Goal: Communication & Community: Answer question/provide support

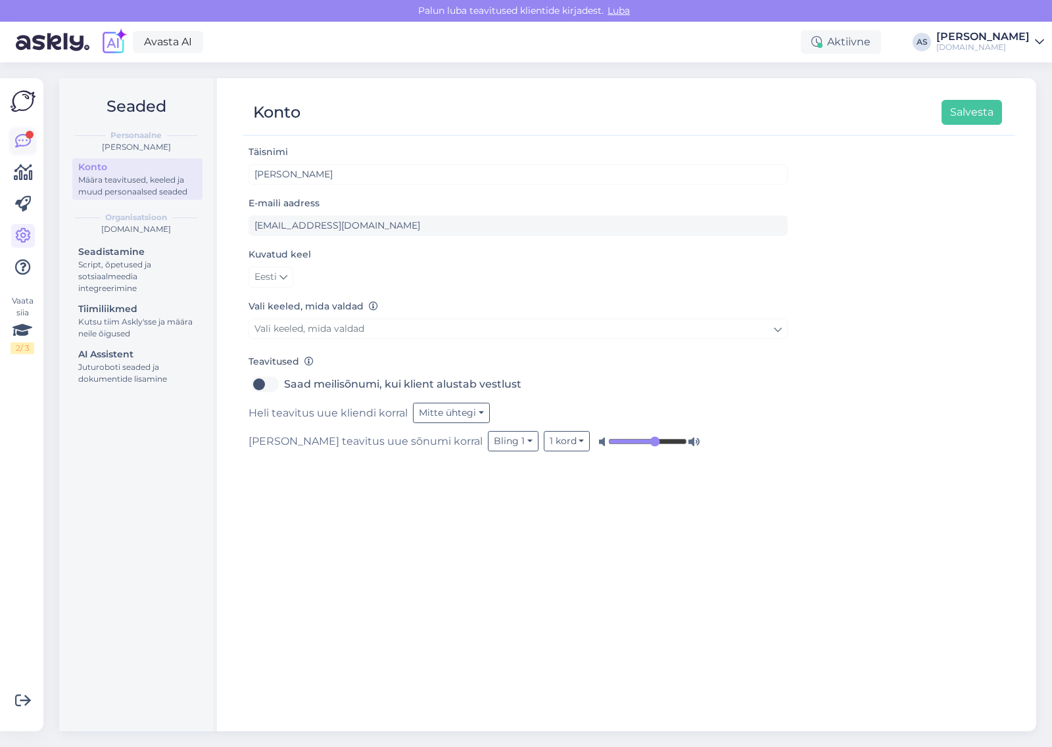
click at [28, 138] on div at bounding box center [30, 135] width 8 height 8
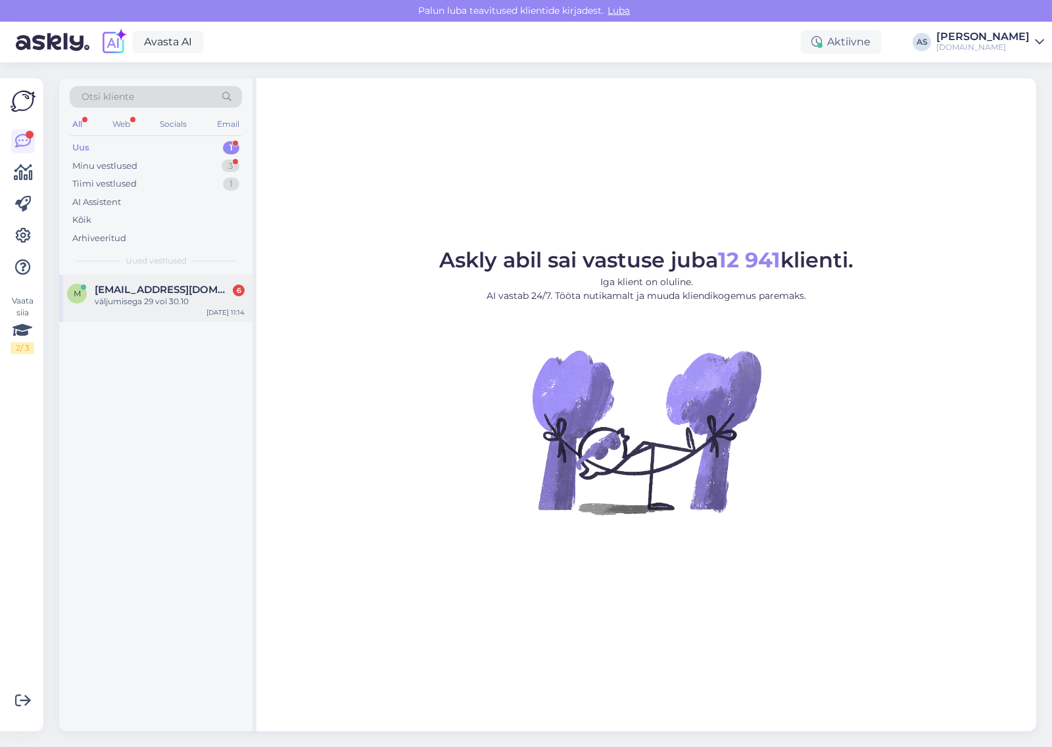
click at [195, 287] on span "[EMAIL_ADDRESS][DOMAIN_NAME]" at bounding box center [163, 290] width 137 height 12
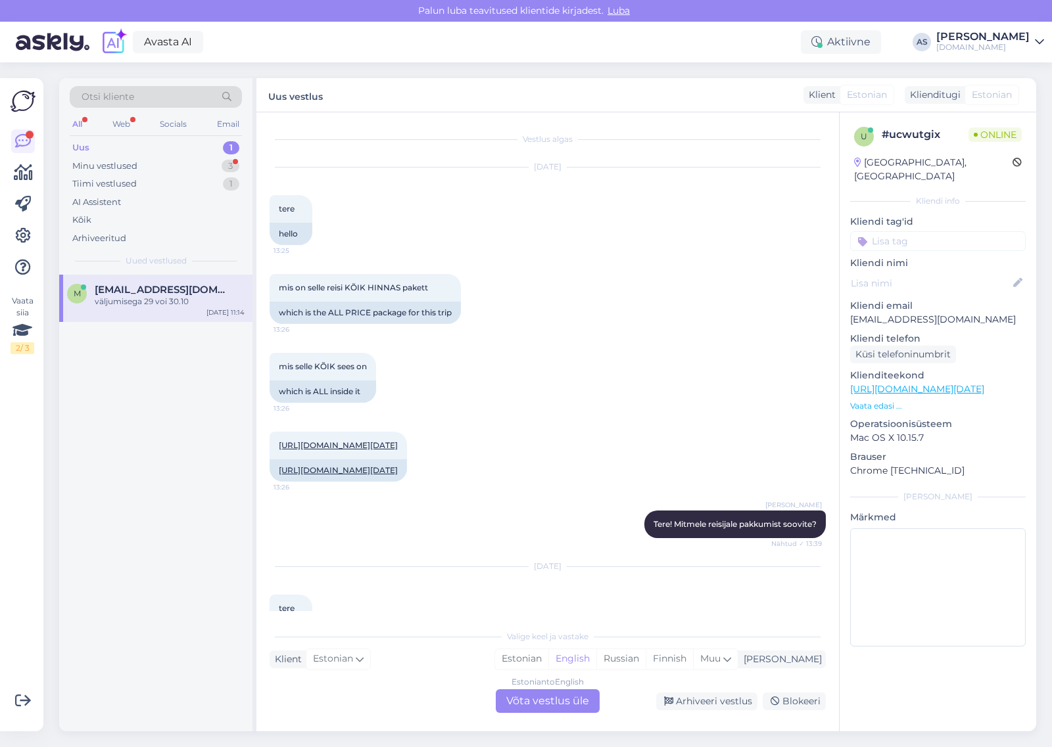
scroll to position [5591, 0]
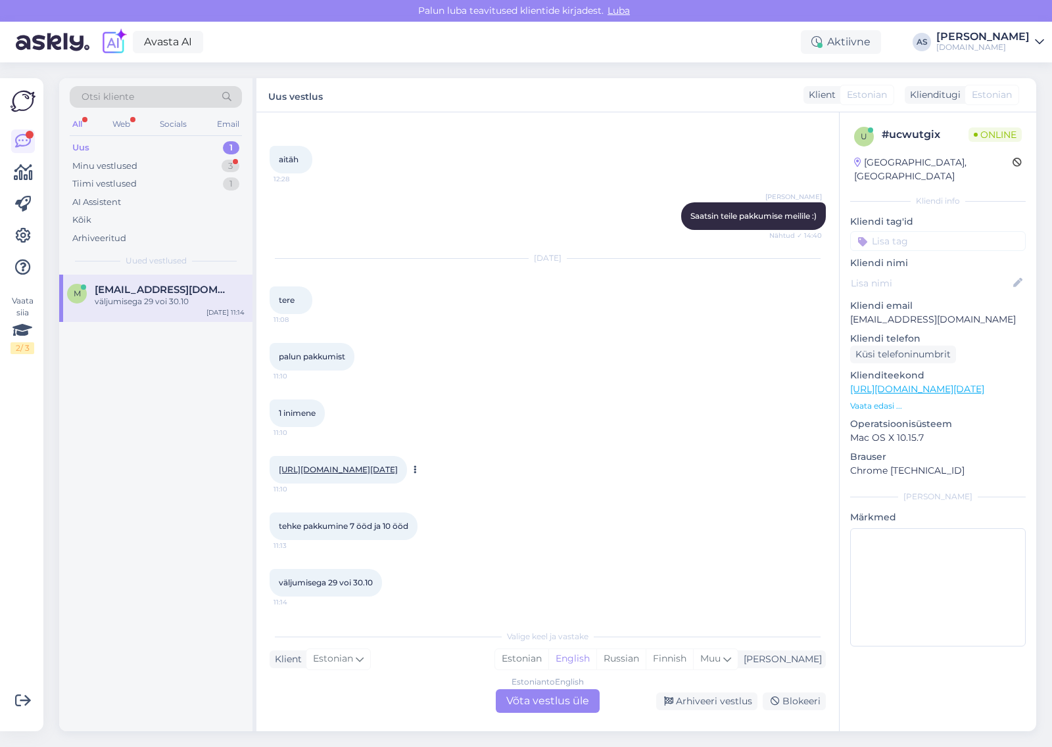
click at [398, 465] on link "[URL][DOMAIN_NAME][DATE]" at bounding box center [338, 470] width 119 height 10
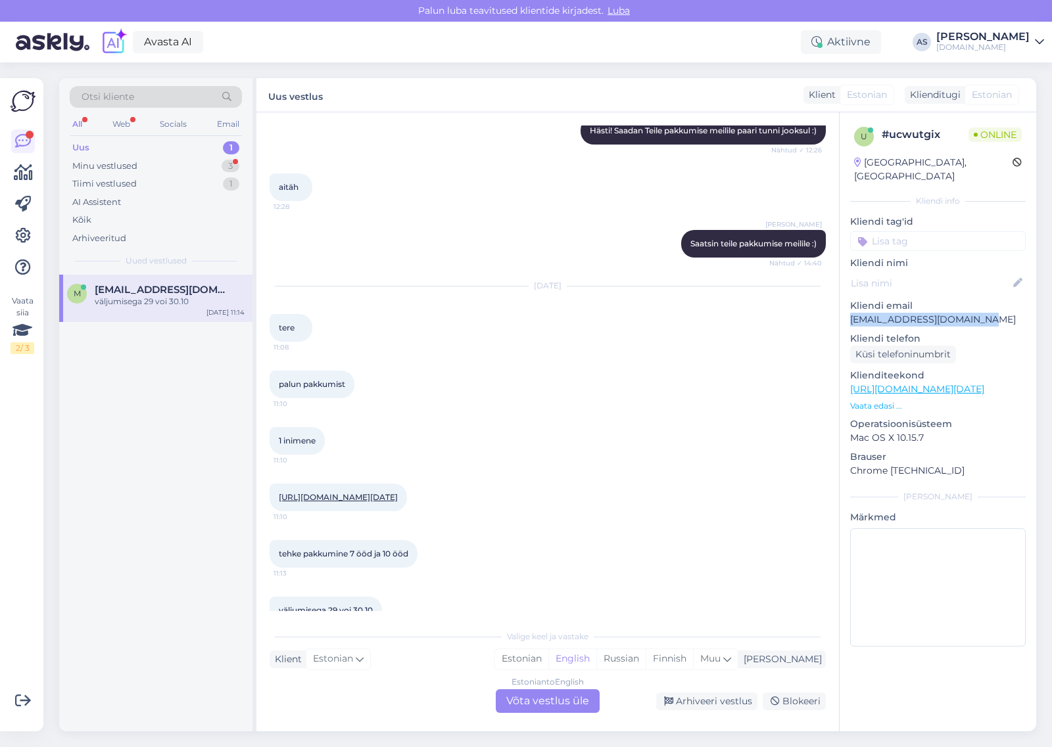
drag, startPoint x: 997, startPoint y: 303, endPoint x: 843, endPoint y: 313, distance: 154.8
click at [845, 308] on div "u # ucwutgix Online [GEOGRAPHIC_DATA], [GEOGRAPHIC_DATA] Kliendi info Kliendi t…" at bounding box center [937, 389] width 197 height 554
copy p "[EMAIL_ADDRESS][DOMAIN_NAME]"
click at [565, 701] on div "Estonian to English Võta vestlus üle" at bounding box center [548, 701] width 104 height 24
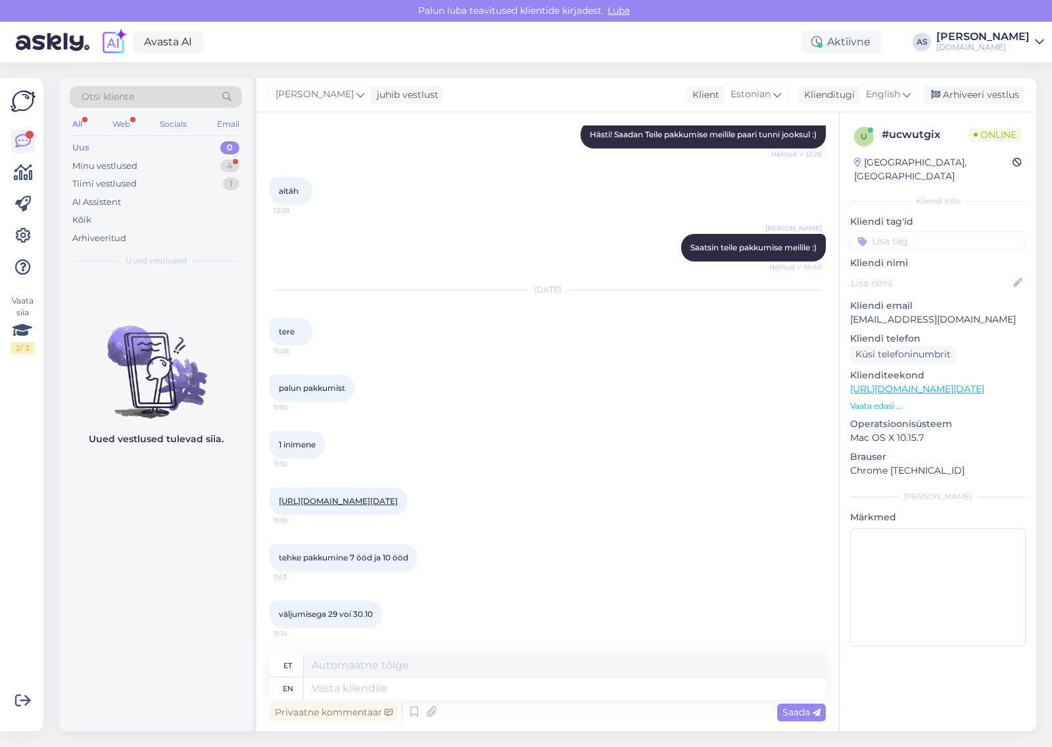
scroll to position [5561, 0]
click at [892, 89] on span "English" at bounding box center [883, 94] width 34 height 14
type input "est"
click at [853, 151] on link "Estonian" at bounding box center [858, 153] width 145 height 21
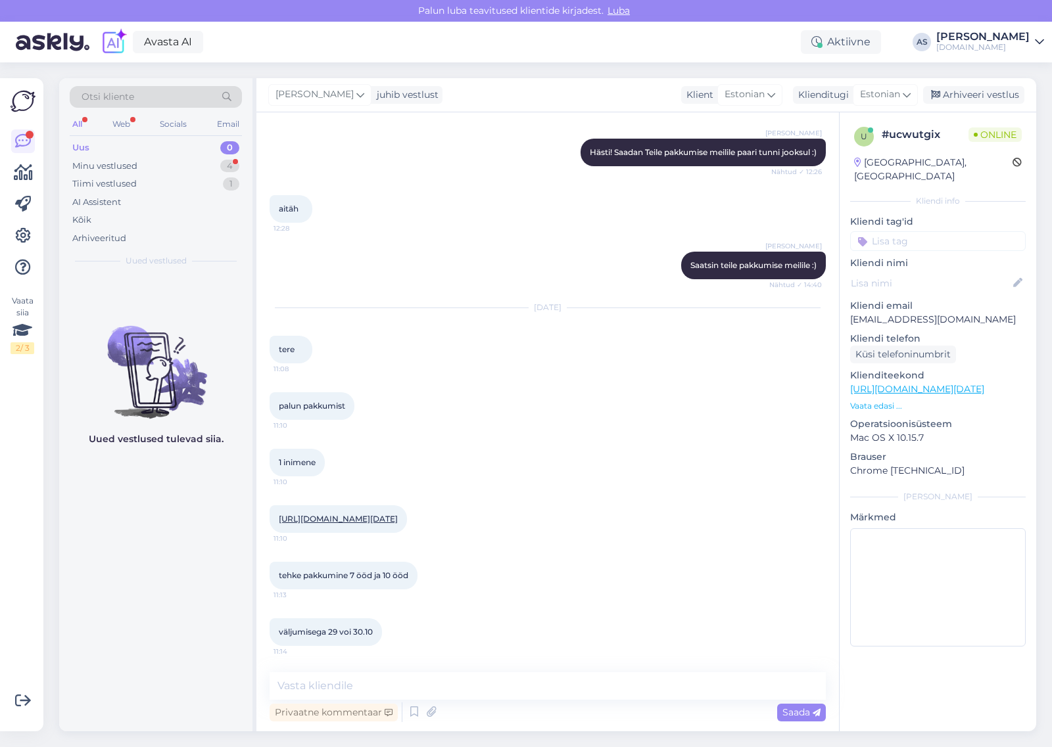
scroll to position [5542, 0]
click at [467, 679] on textarea at bounding box center [547, 686] width 556 height 28
type textarea "Tere, [PERSON_NAME]! Saadame Teile pakkumise meilile :)"
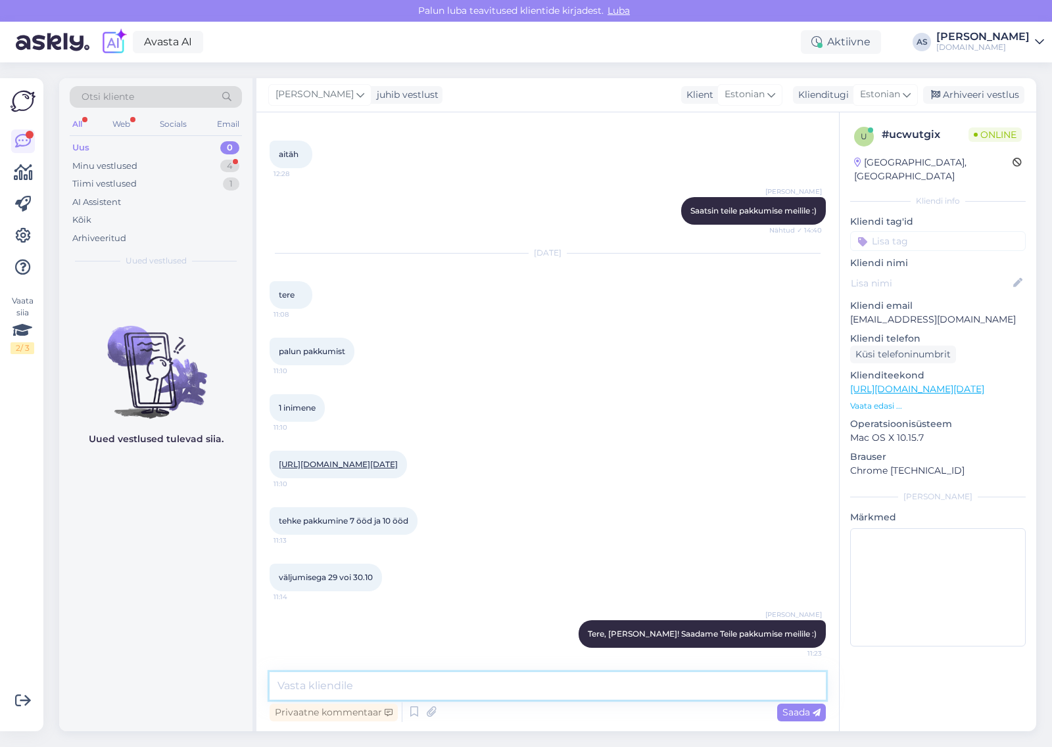
scroll to position [5599, 0]
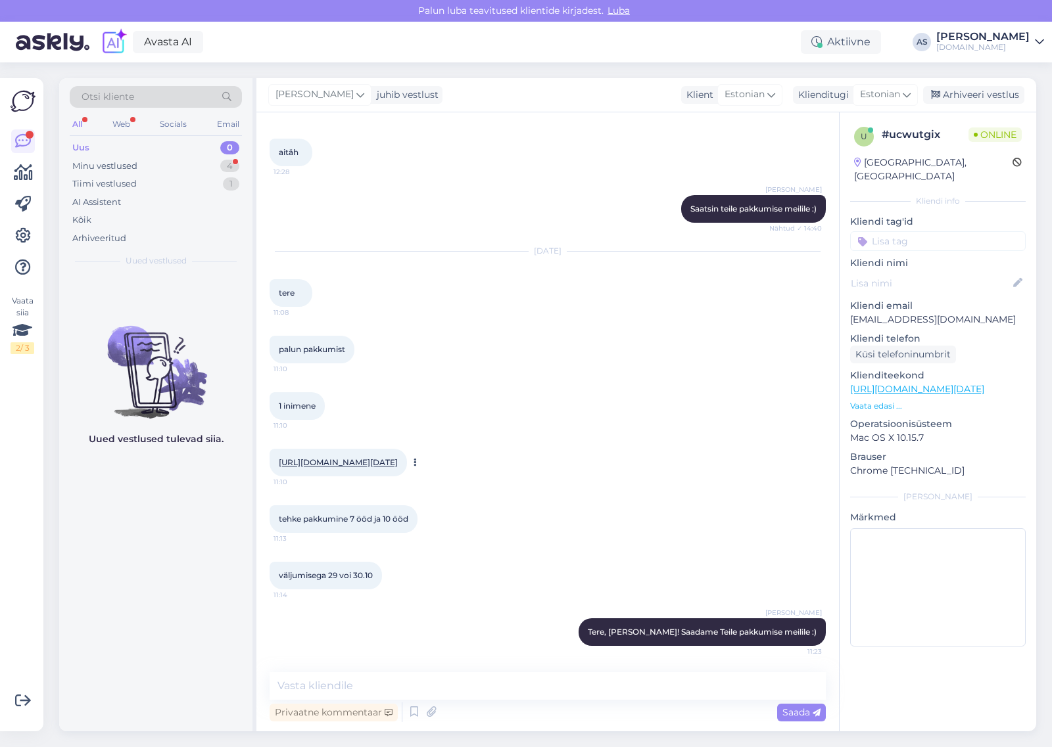
click at [398, 457] on link "[URL][DOMAIN_NAME][DATE]" at bounding box center [338, 462] width 119 height 10
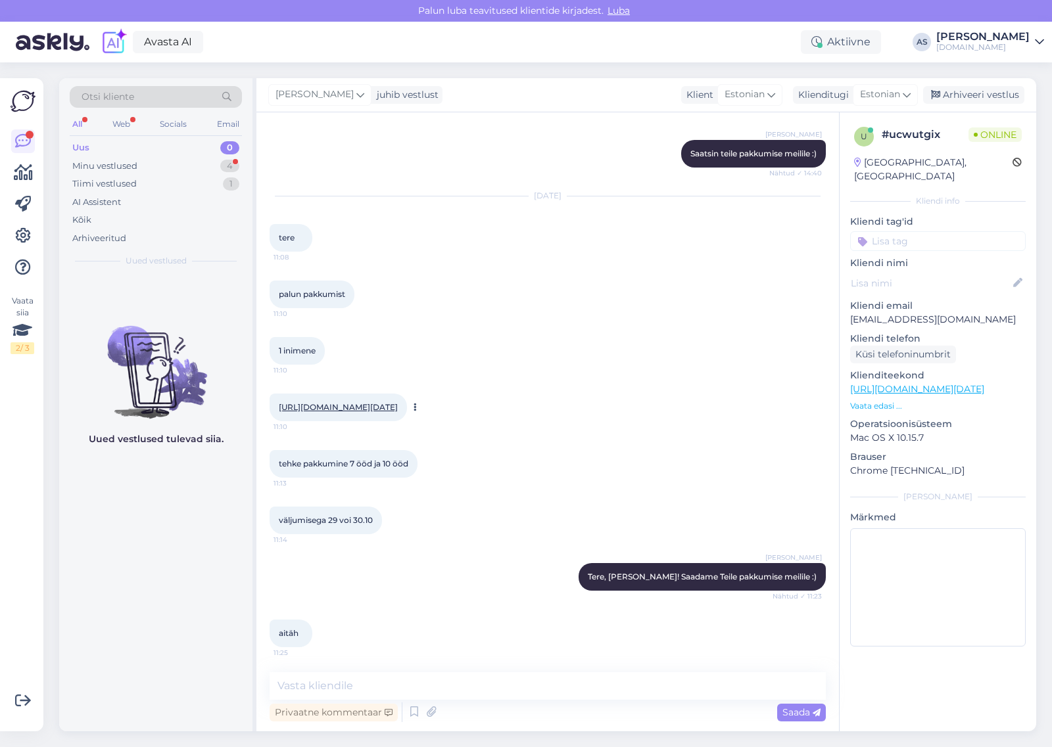
scroll to position [5655, 0]
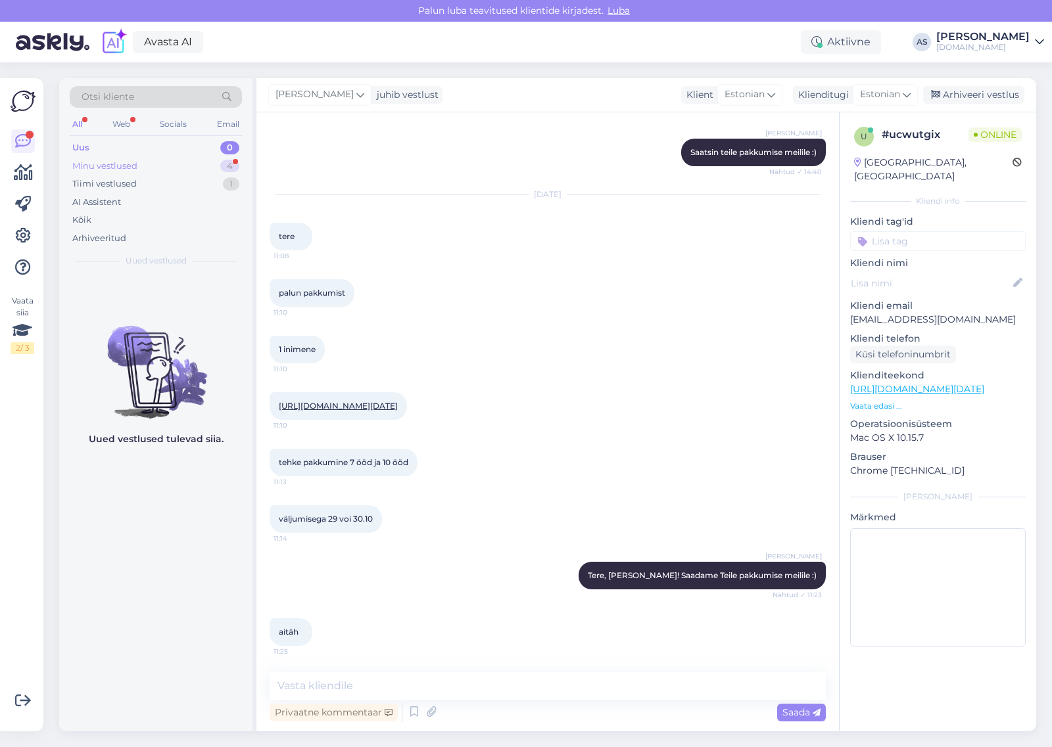
click at [195, 164] on div "Minu vestlused 4" at bounding box center [156, 166] width 172 height 18
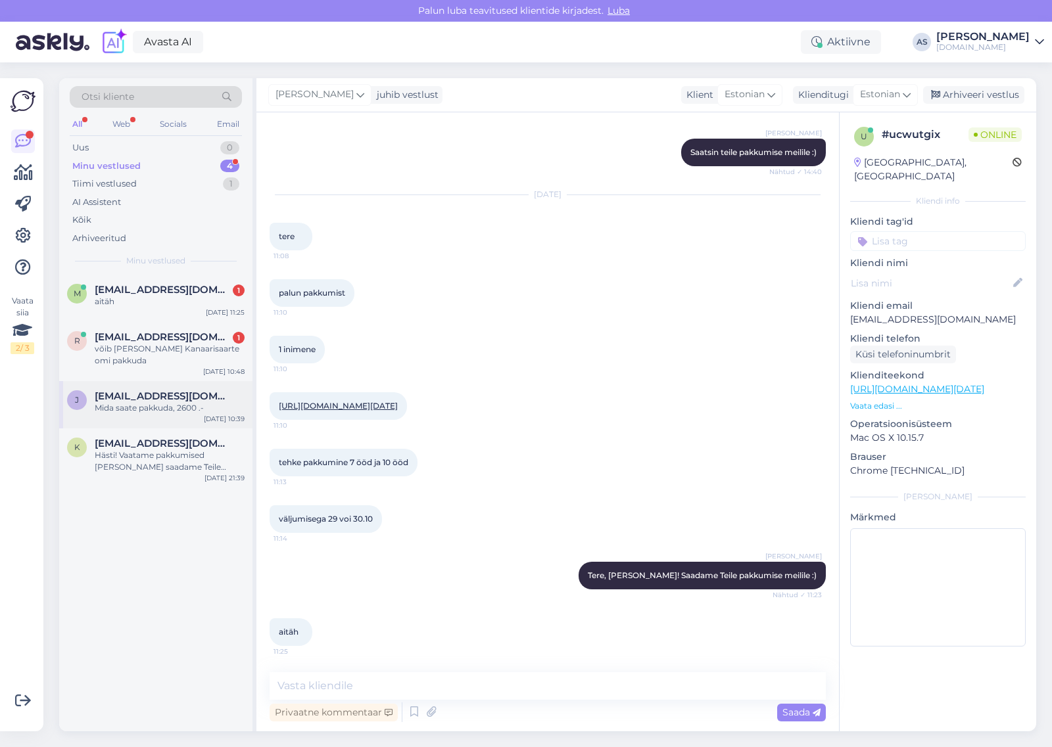
click at [156, 418] on div "J [PERSON_NAME][EMAIL_ADDRESS][DOMAIN_NAME] Mida saate pakkuda, 2600 .- [DATE] …" at bounding box center [155, 404] width 193 height 47
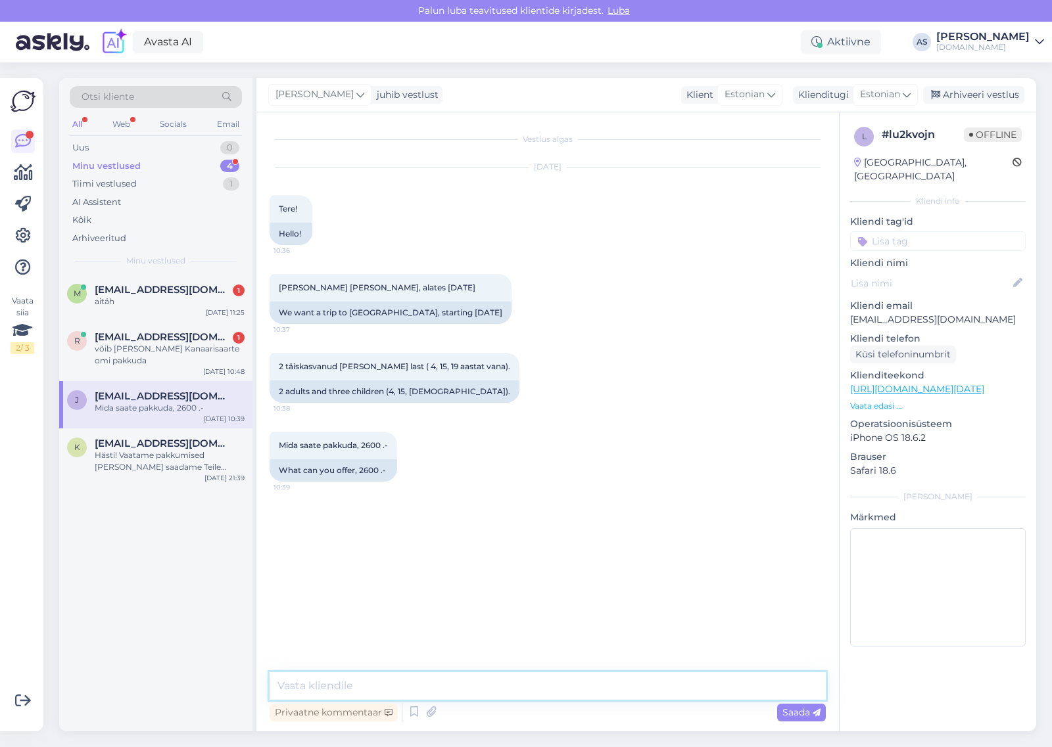
click at [332, 692] on textarea at bounding box center [547, 686] width 556 height 28
type textarea "S"
type textarea "Tere, vastame Teile [PERSON_NAME] :)"
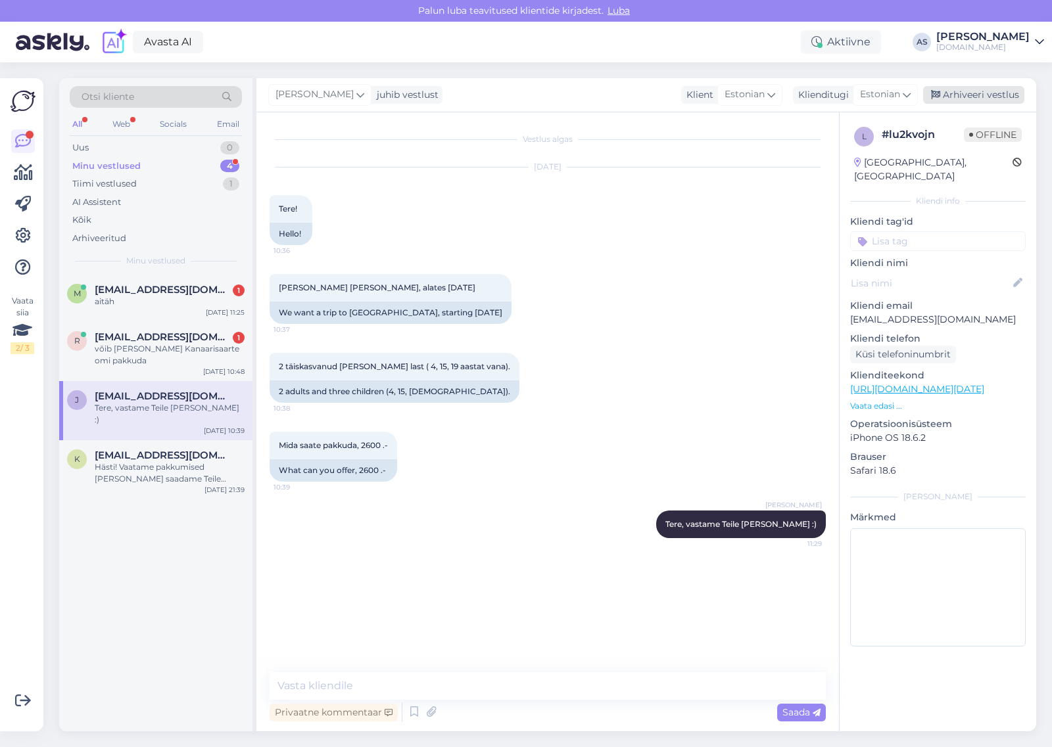
click at [1006, 93] on div "Arhiveeri vestlus" at bounding box center [973, 95] width 101 height 18
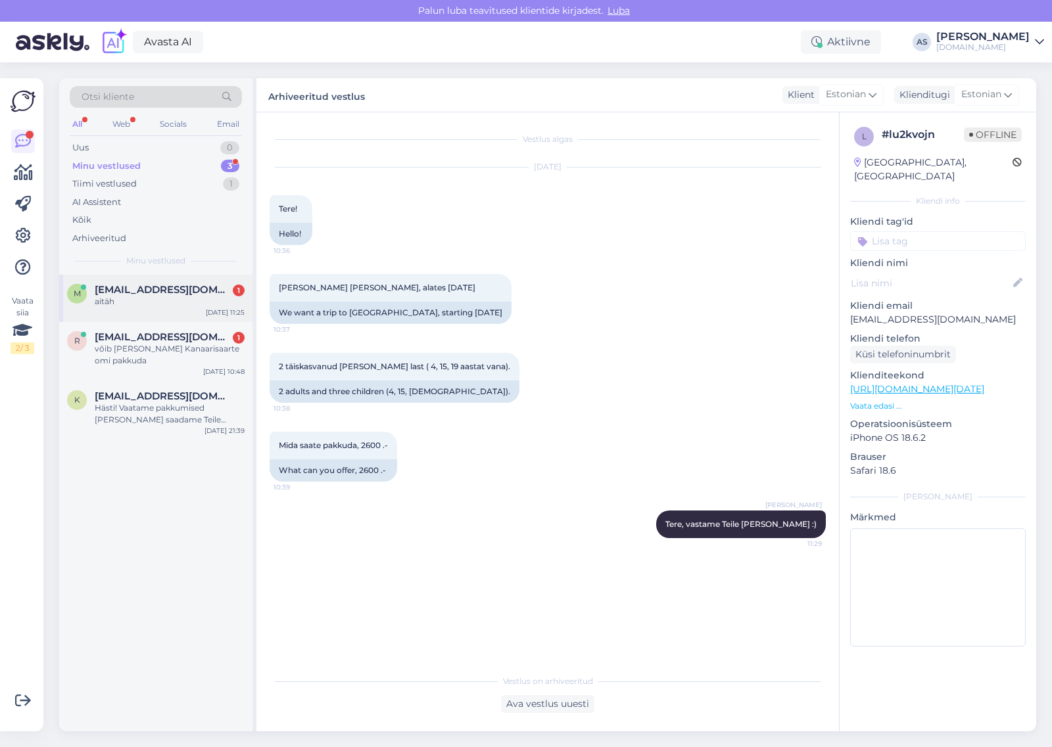
click at [160, 298] on div "aitäh" at bounding box center [170, 302] width 150 height 12
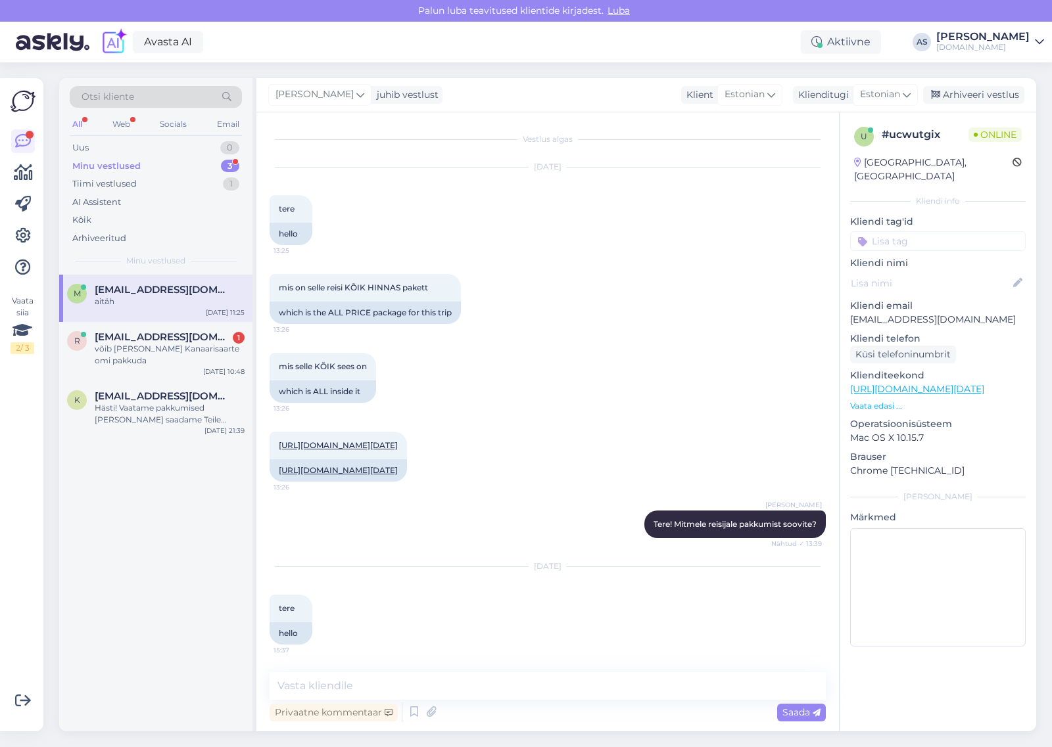
scroll to position [5979, 0]
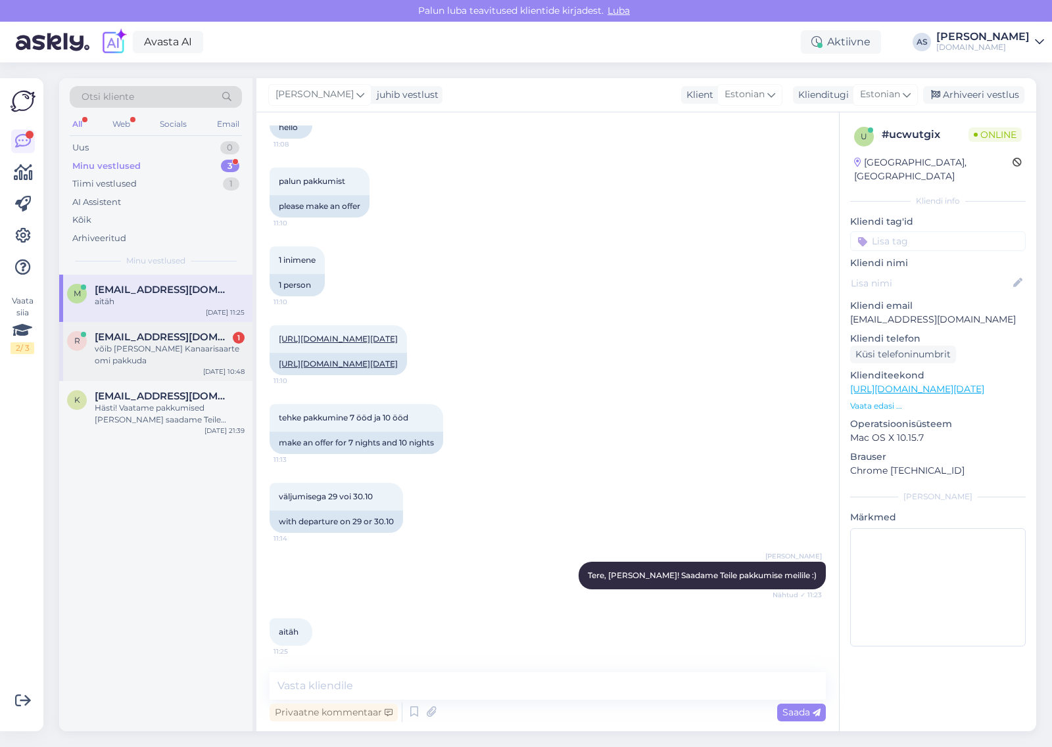
click at [182, 349] on div "võib [PERSON_NAME] Kanaarisaarte omi pakkuda" at bounding box center [170, 355] width 150 height 24
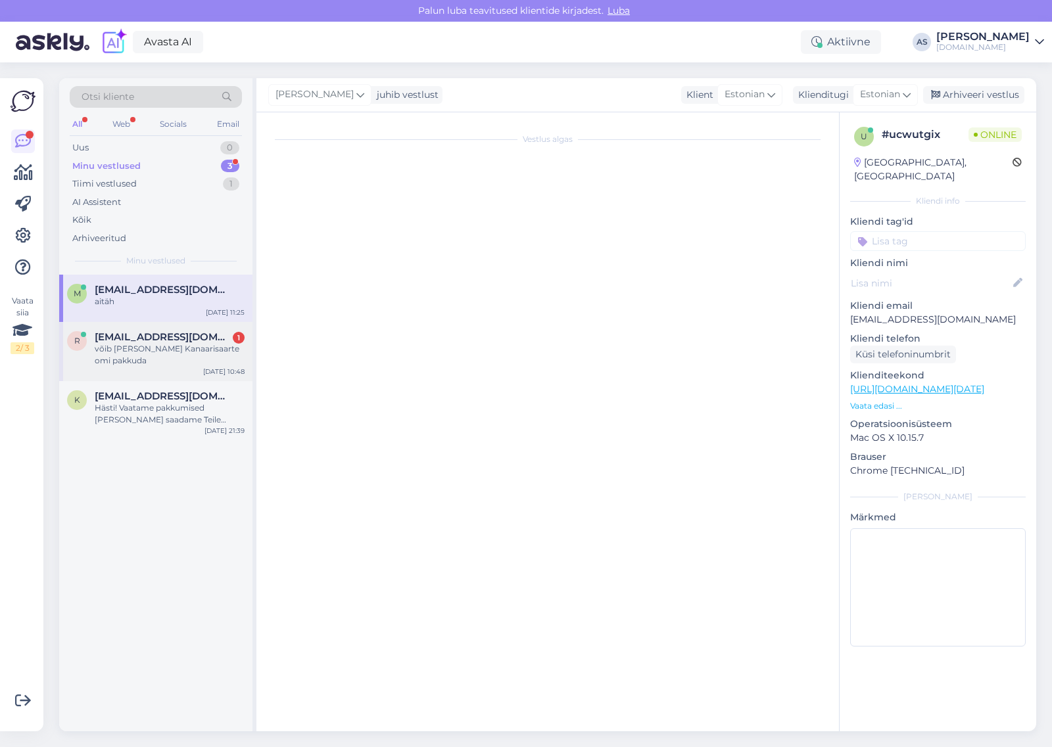
scroll to position [0, 0]
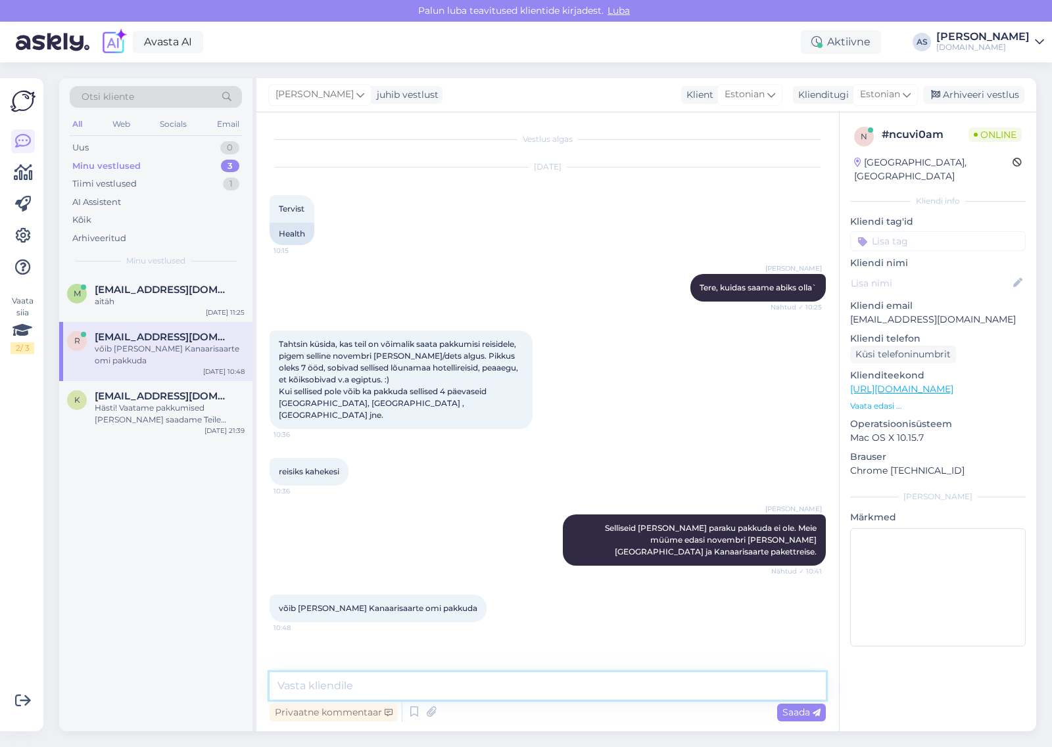
click at [510, 681] on textarea at bounding box center [547, 686] width 556 height 28
click at [514, 687] on textarea at bounding box center [547, 686] width 556 height 28
click at [514, 687] on textarea "Palun täpsustaf" at bounding box center [547, 686] width 556 height 28
click at [454, 687] on textarea "Palun täpsustada" at bounding box center [547, 686] width 556 height 28
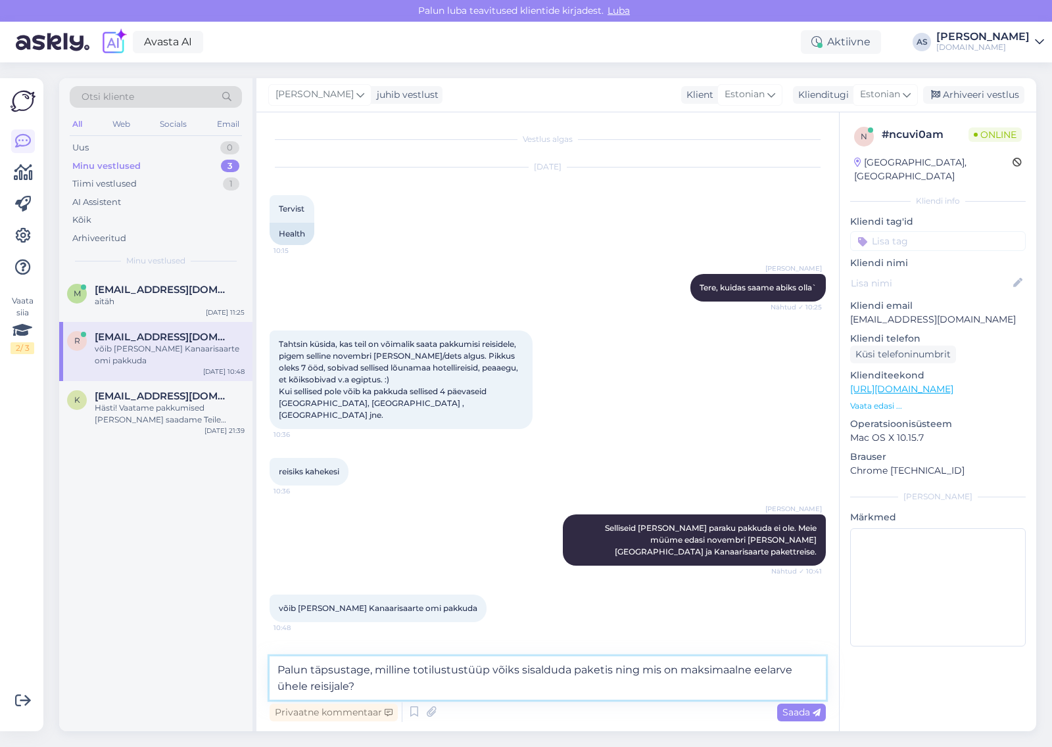
drag, startPoint x: 424, startPoint y: 671, endPoint x: 432, endPoint y: 672, distance: 8.6
click at [432, 672] on textarea "Palun täpsustage, milline totilustustüüp võiks sisalduda paketis ning mis on ma…" at bounding box center [547, 678] width 556 height 43
type textarea "Palun täpsustage, milline toitlustustüüp võiks sisalduda paketis ning mis on ma…"
click at [795, 710] on span "Saada" at bounding box center [801, 712] width 38 height 12
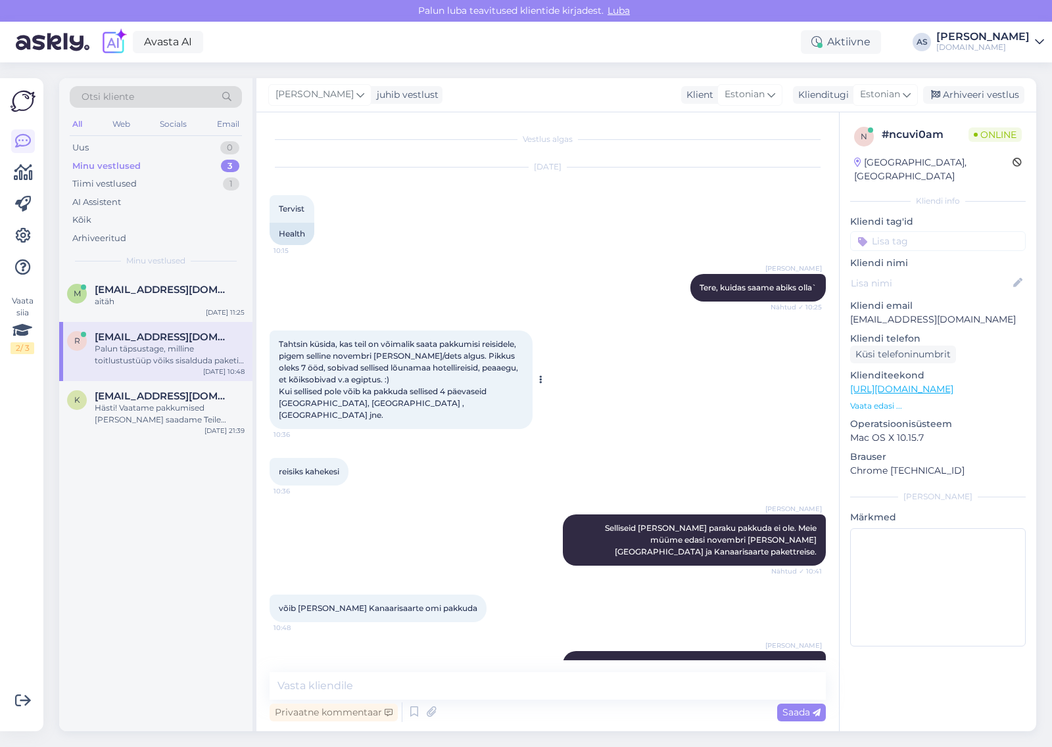
scroll to position [32, 0]
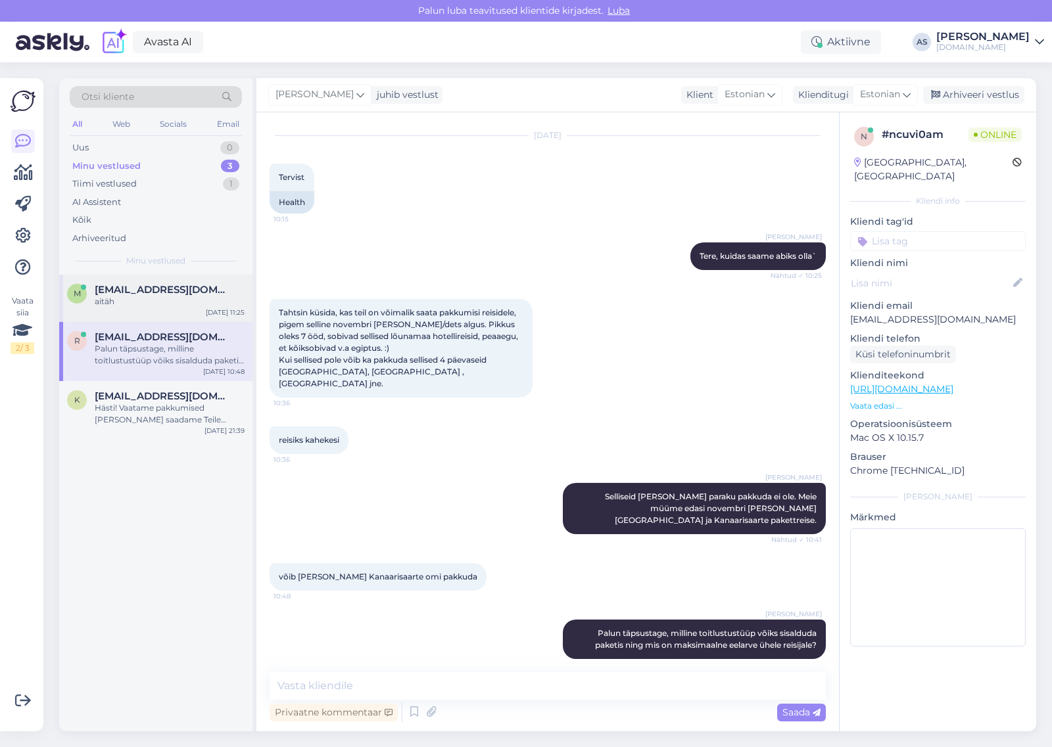
click at [195, 310] on div "m [PERSON_NAME][EMAIL_ADDRESS][DOMAIN_NAME] aitäh [DATE] 11:25" at bounding box center [155, 298] width 193 height 47
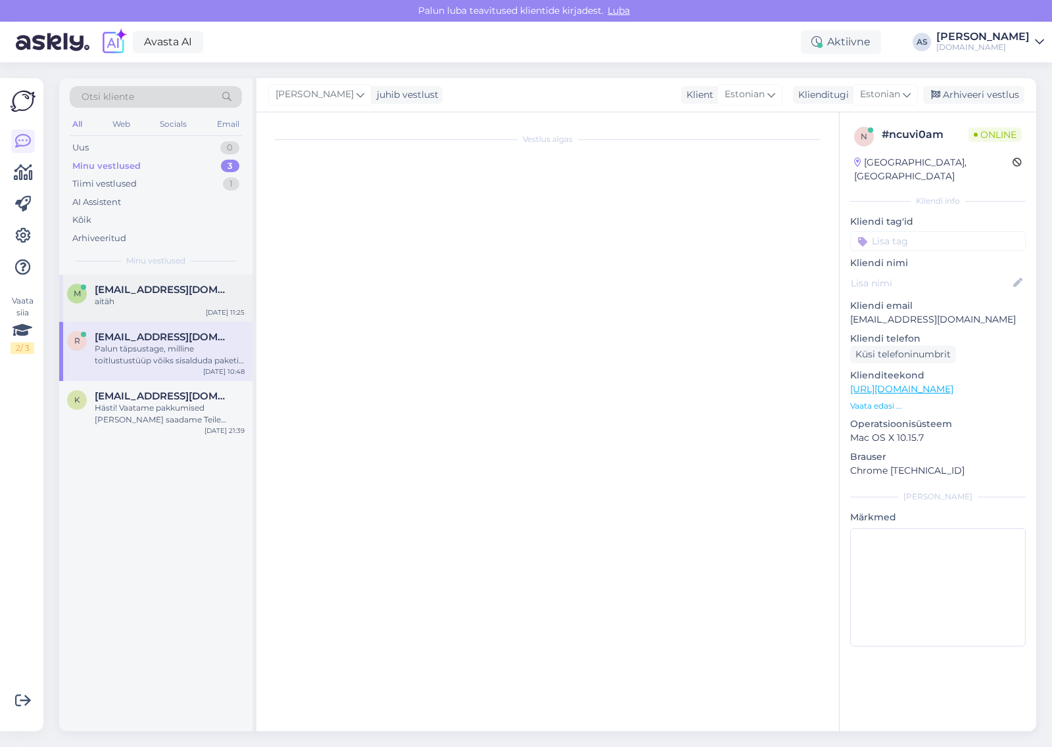
scroll to position [5979, 0]
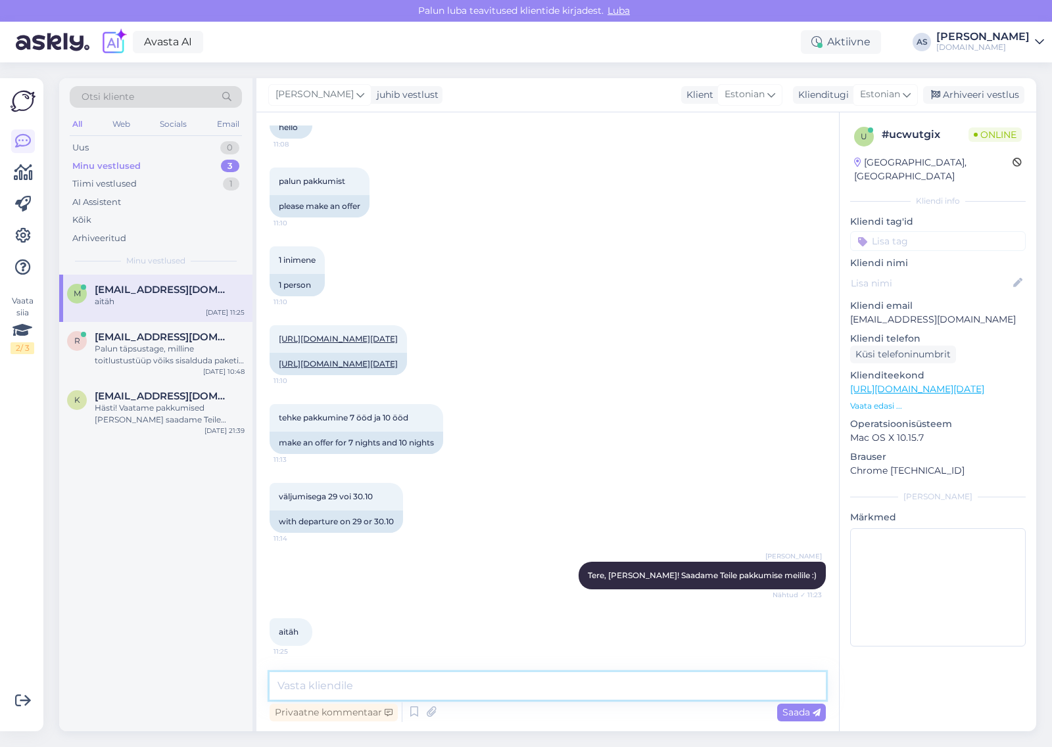
click at [428, 678] on textarea at bounding box center [547, 686] width 556 height 28
type textarea "Saatsin Teile pakkumise meilile :)"
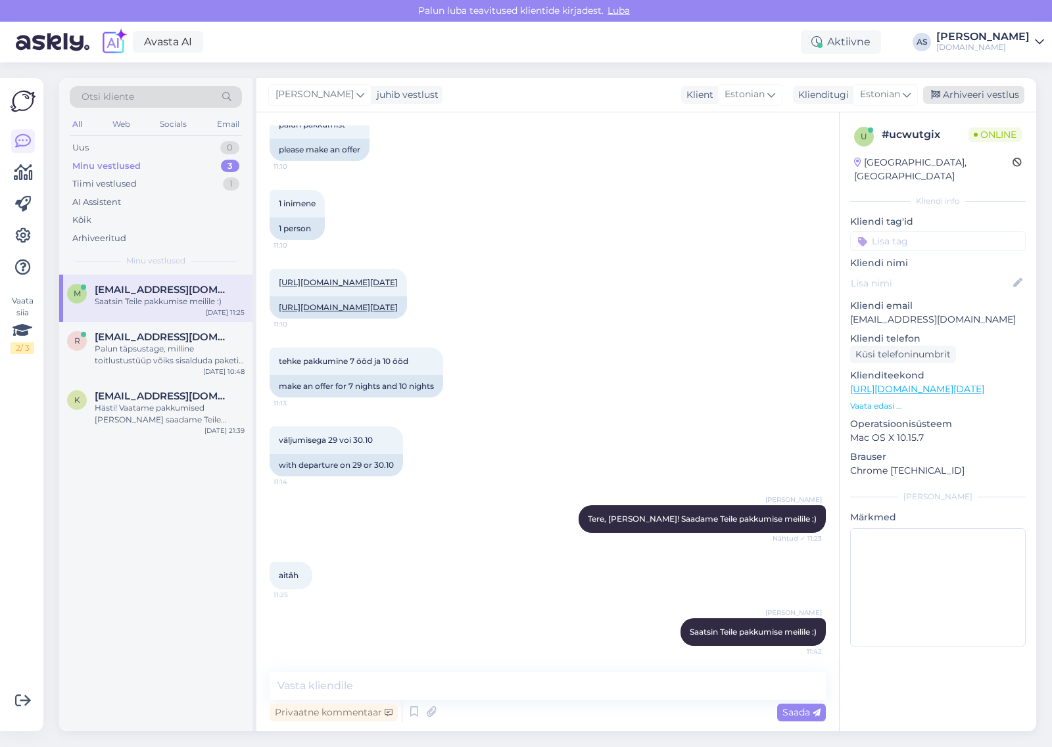
click at [971, 100] on div "Arhiveeri vestlus" at bounding box center [973, 95] width 101 height 18
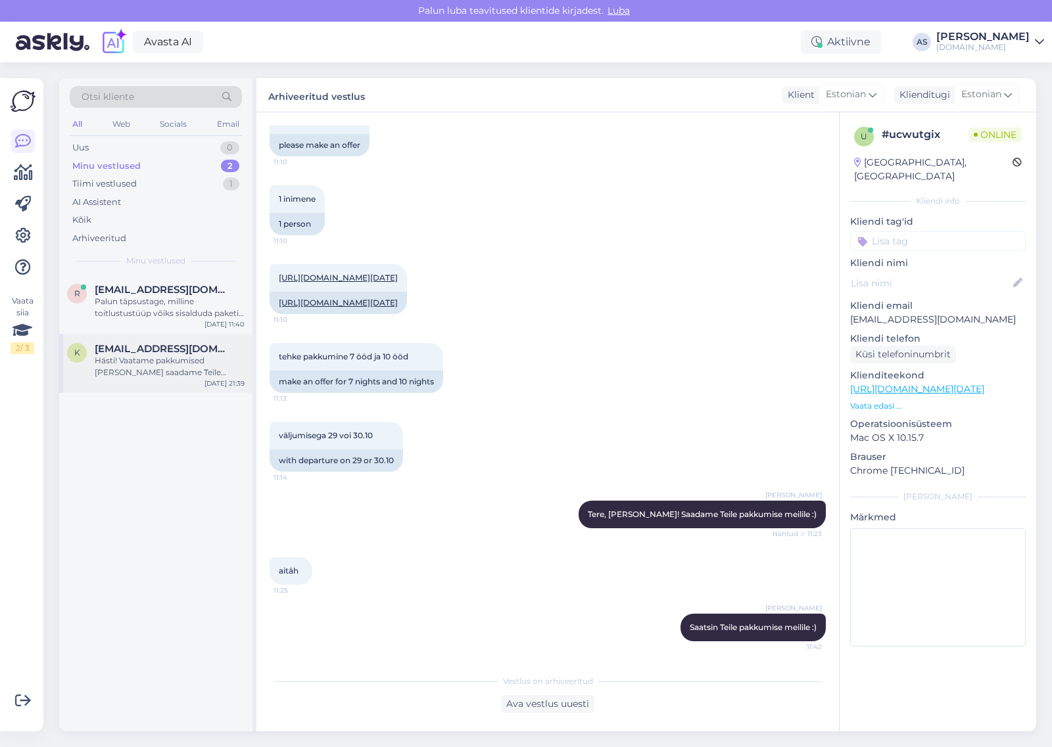
click at [115, 373] on div "Hästi! Vaatame pakkumised [PERSON_NAME] saadame Teile parimad valikud meilile e…" at bounding box center [170, 367] width 150 height 24
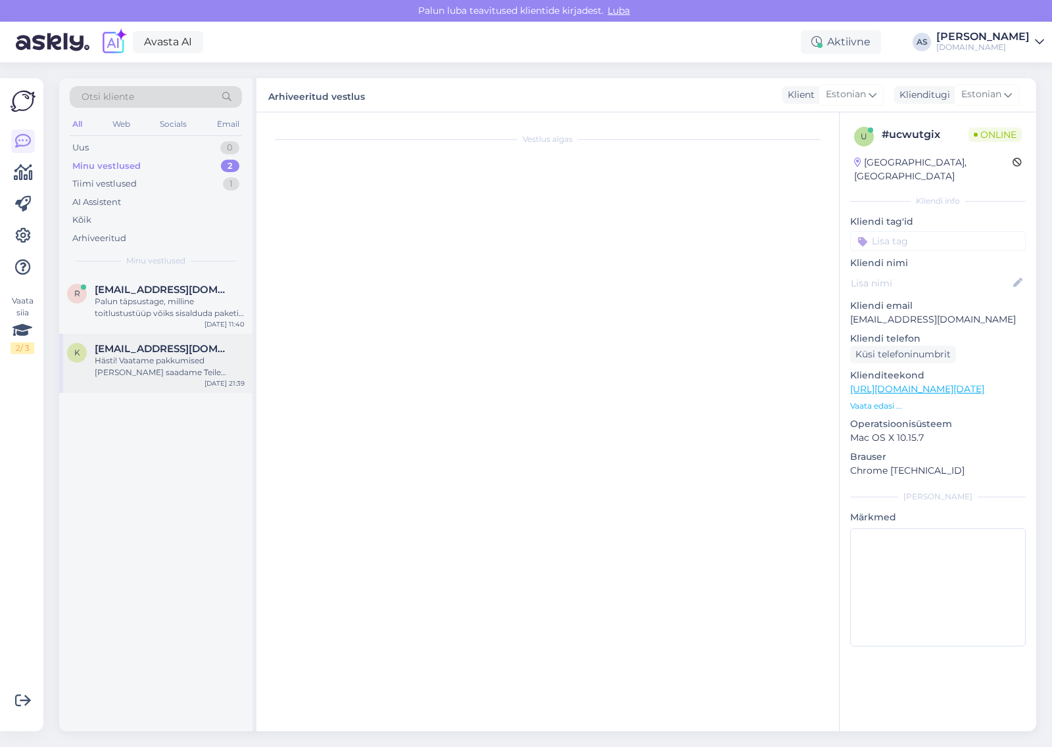
scroll to position [359, 0]
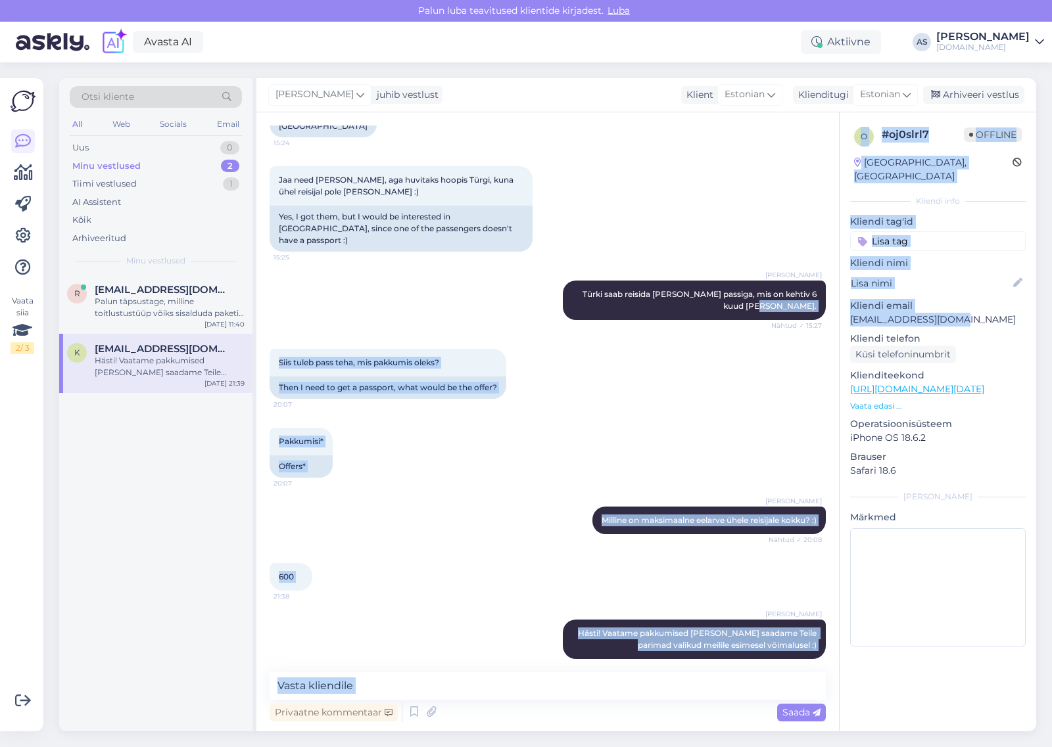
drag, startPoint x: 969, startPoint y: 311, endPoint x: 835, endPoint y: 310, distance: 134.7
click at [835, 310] on div "Vestlus algas [DATE] Tere, sooviksin [PERSON_NAME] inimesele (sõbranna), reisi …" at bounding box center [645, 421] width 779 height 619
click at [848, 306] on div "o # oj0slrl7 Offline [GEOGRAPHIC_DATA], [GEOGRAPHIC_DATA] Kliendi info Kliendi …" at bounding box center [937, 389] width 197 height 554
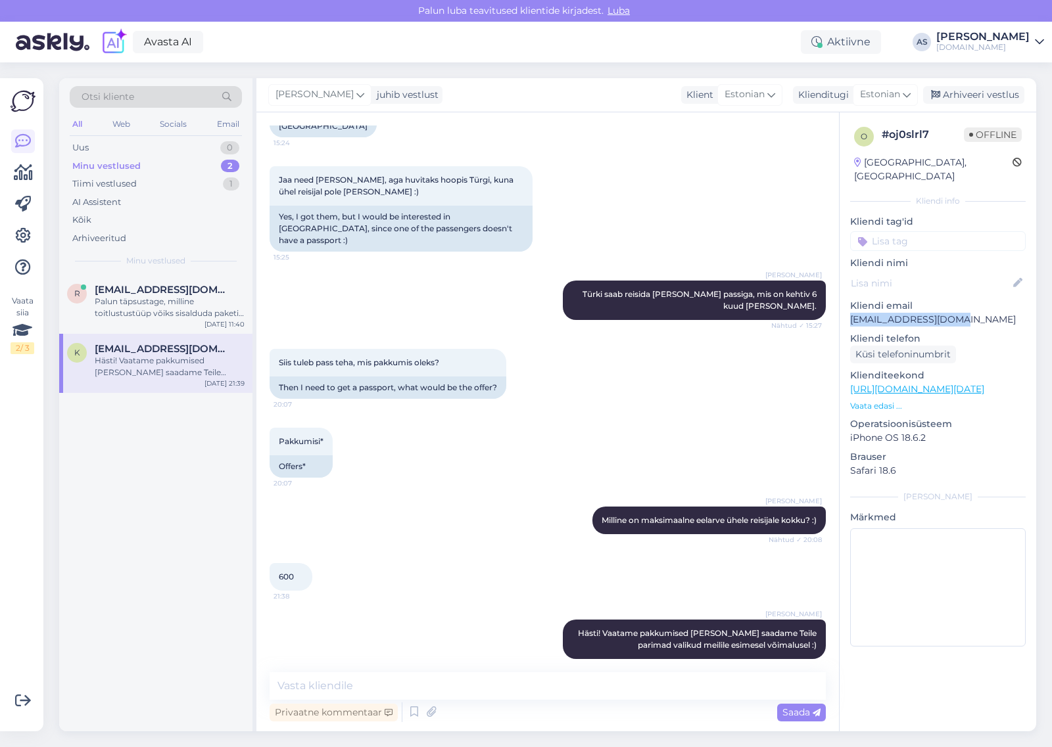
drag, startPoint x: 851, startPoint y: 307, endPoint x: 977, endPoint y: 306, distance: 125.5
click at [977, 313] on p "[EMAIL_ADDRESS][DOMAIN_NAME]" at bounding box center [937, 320] width 175 height 14
copy p "[EMAIL_ADDRESS][DOMAIN_NAME]"
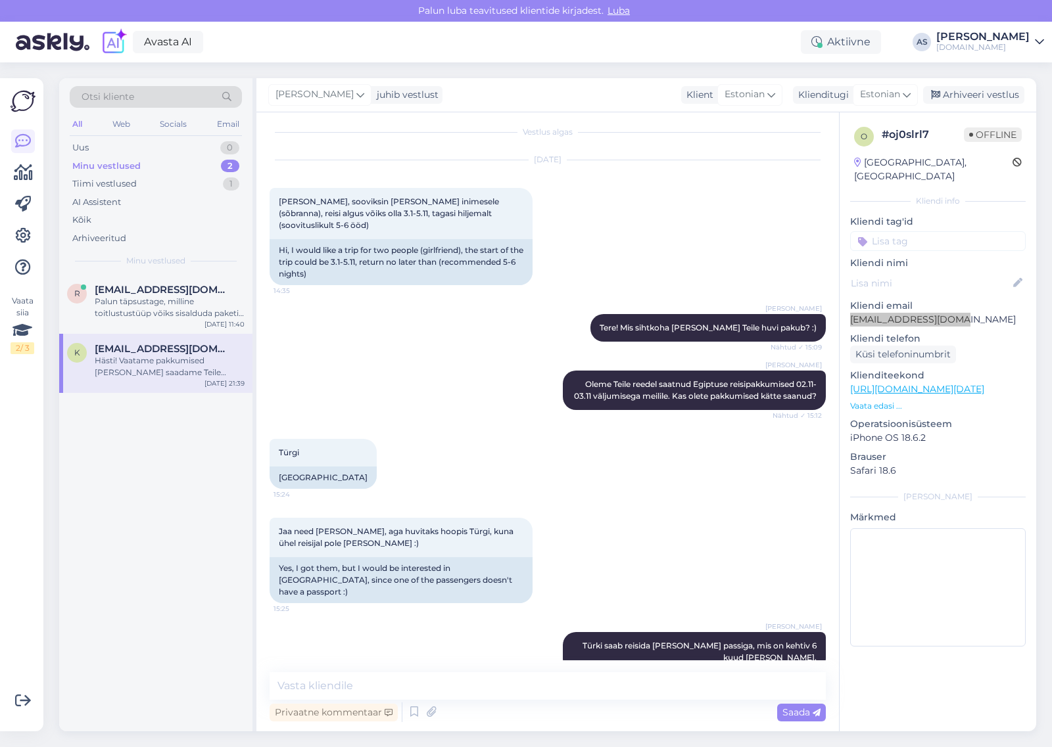
scroll to position [0, 0]
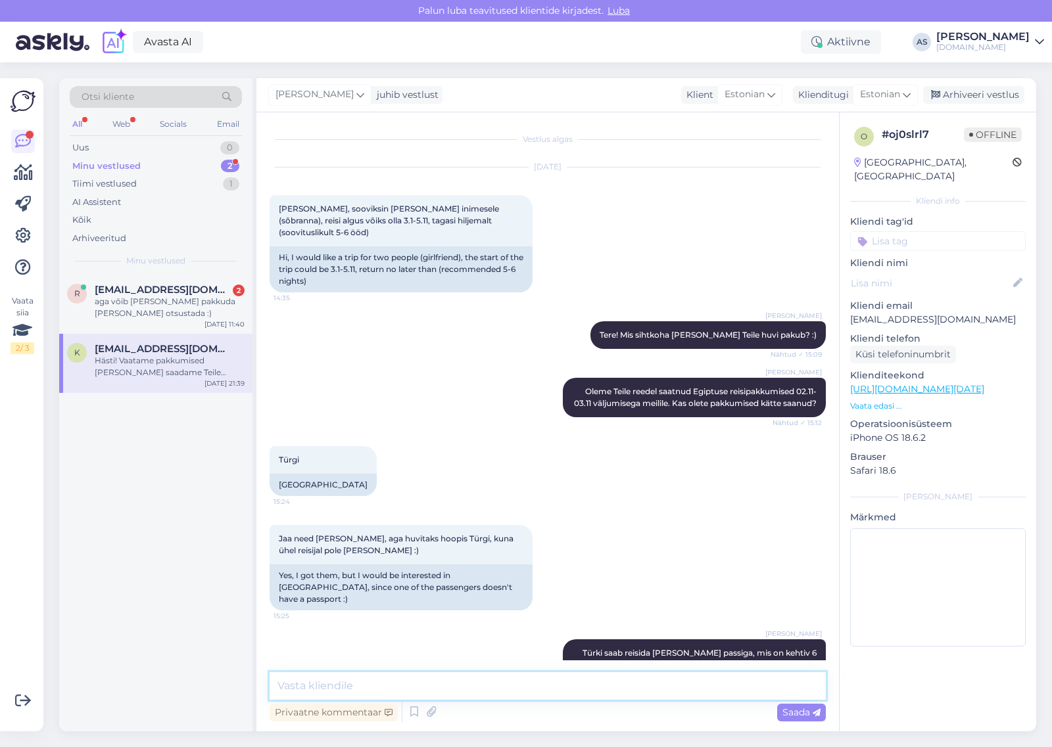
click at [438, 679] on textarea at bounding box center [547, 686] width 556 height 28
type textarea "Saatsime Teile pakkumise meilile :)"
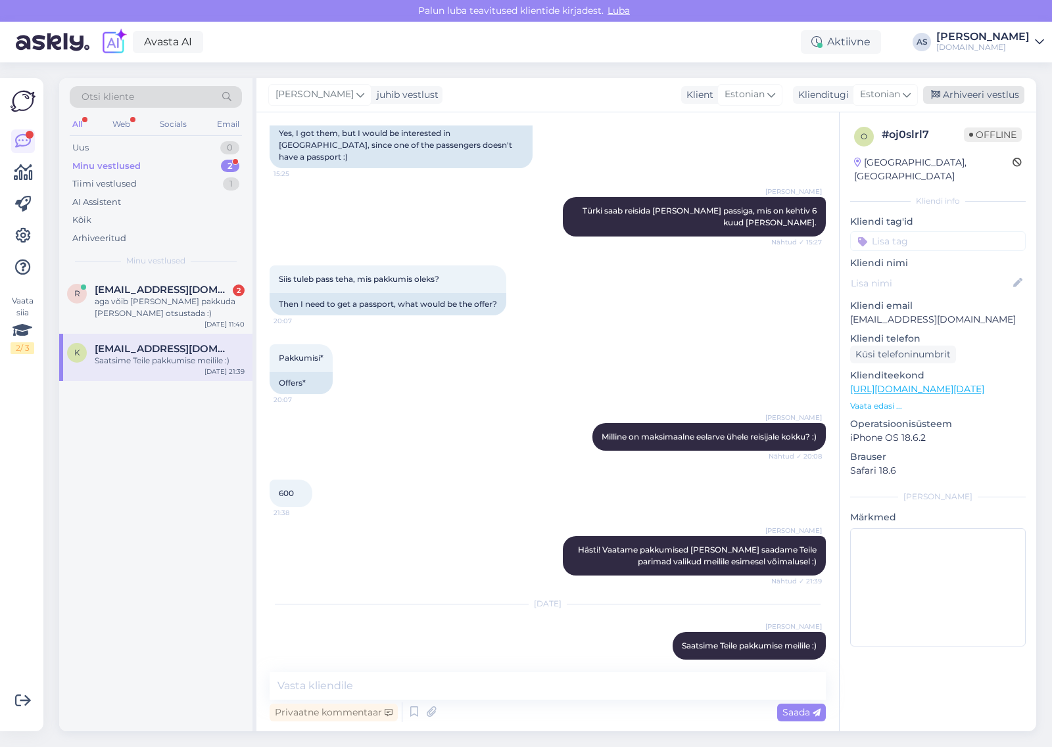
click at [954, 94] on div "Arhiveeri vestlus" at bounding box center [973, 95] width 101 height 18
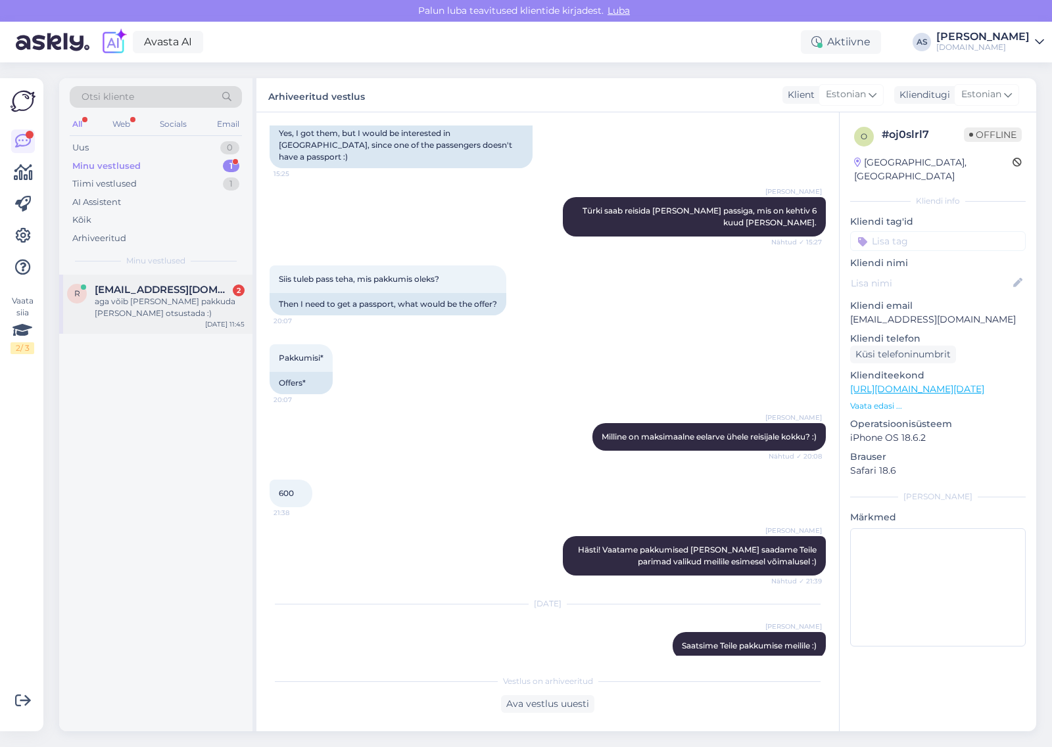
click at [214, 307] on div "aga võib [PERSON_NAME] pakkuda [PERSON_NAME] otsustada :)" at bounding box center [170, 308] width 150 height 24
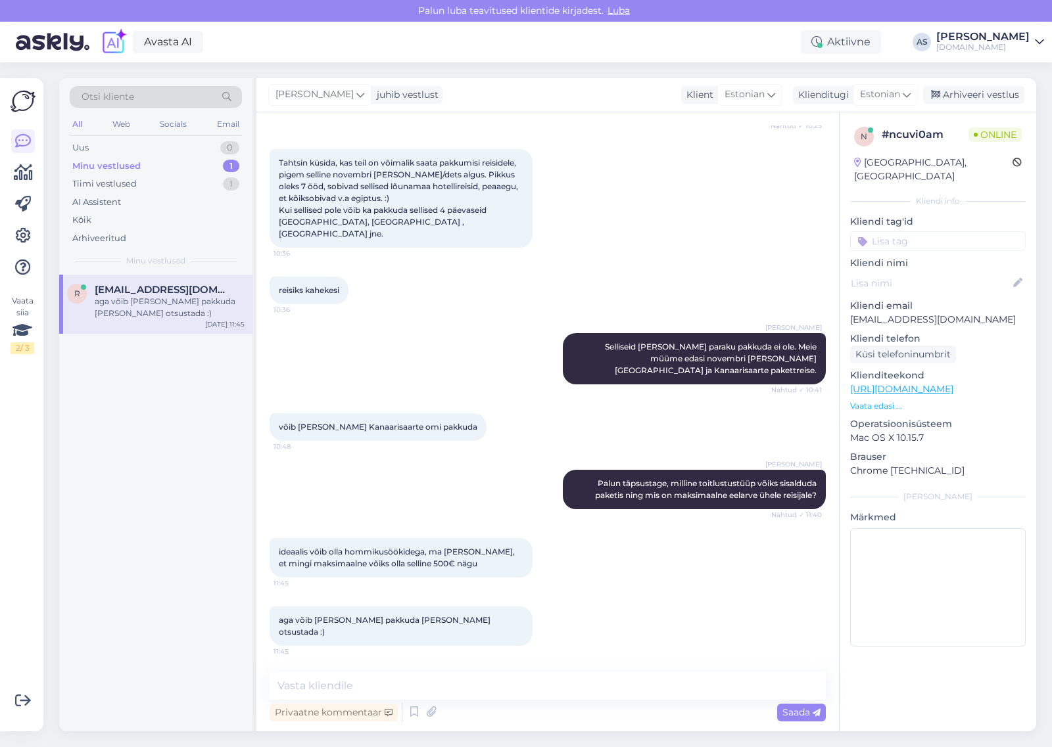
scroll to position [156, 0]
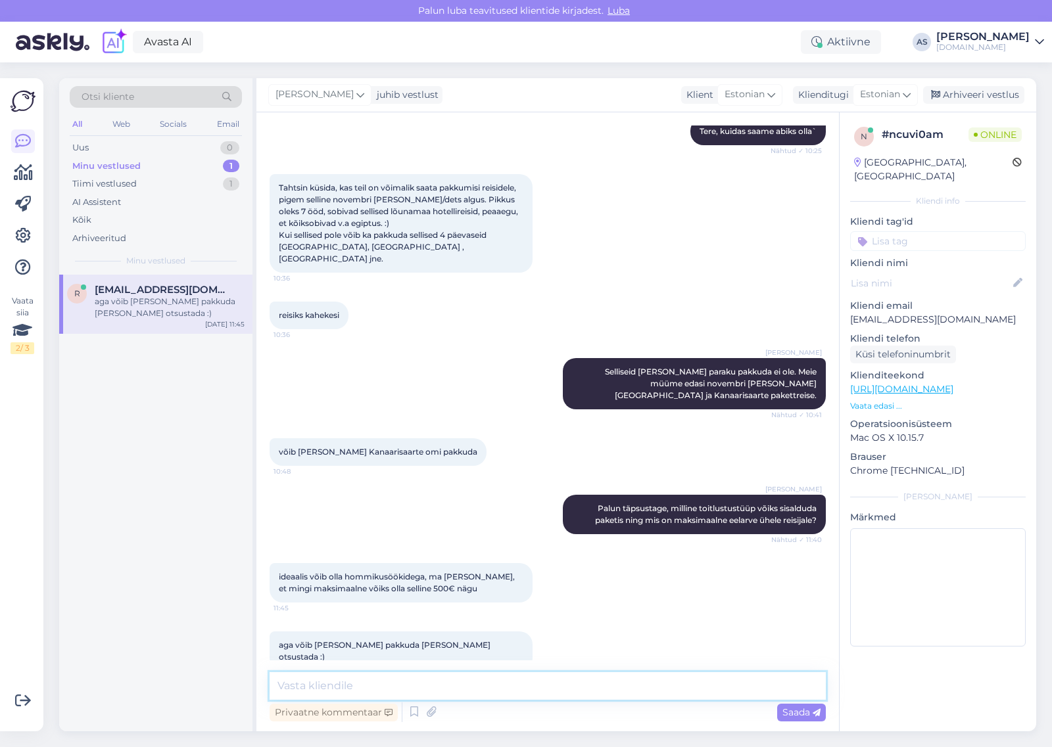
drag, startPoint x: 493, startPoint y: 699, endPoint x: 493, endPoint y: 685, distance: 13.8
click at [493, 697] on textarea at bounding box center [547, 686] width 556 height 28
type textarea "P"
type textarea "Kanaarisaartele algavad hinnad 965 €/in"
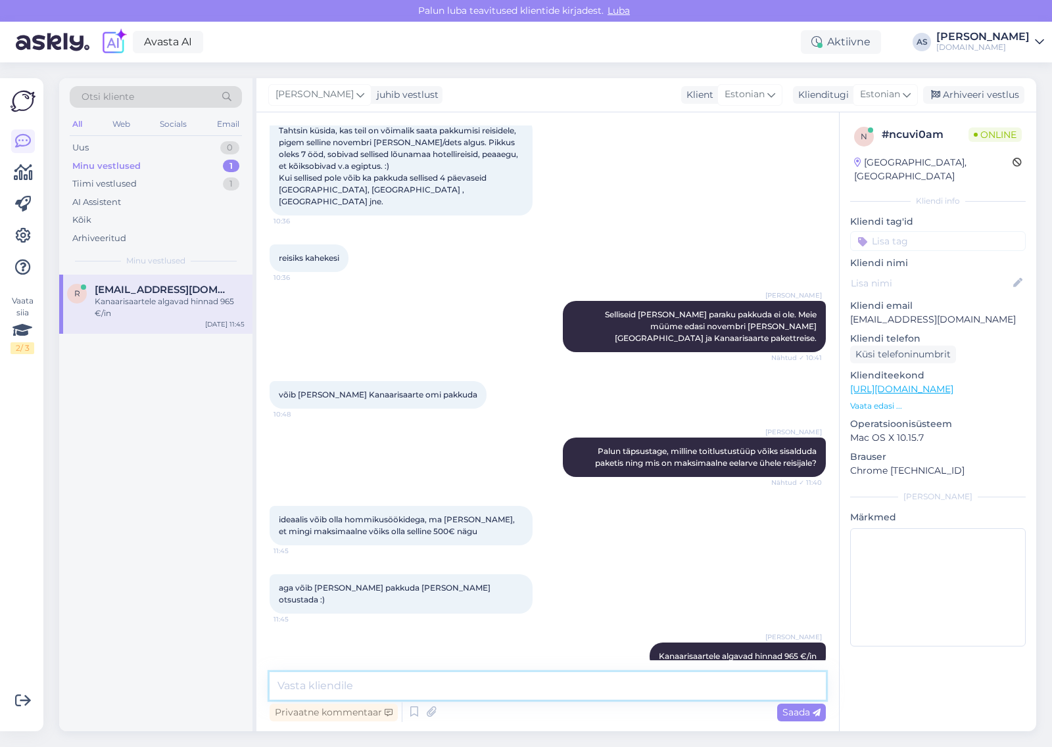
click at [552, 700] on textarea at bounding box center [547, 686] width 556 height 28
click at [550, 687] on textarea at bounding box center [547, 686] width 556 height 28
click at [460, 687] on textarea at bounding box center [547, 686] width 556 height 28
type textarea "%"
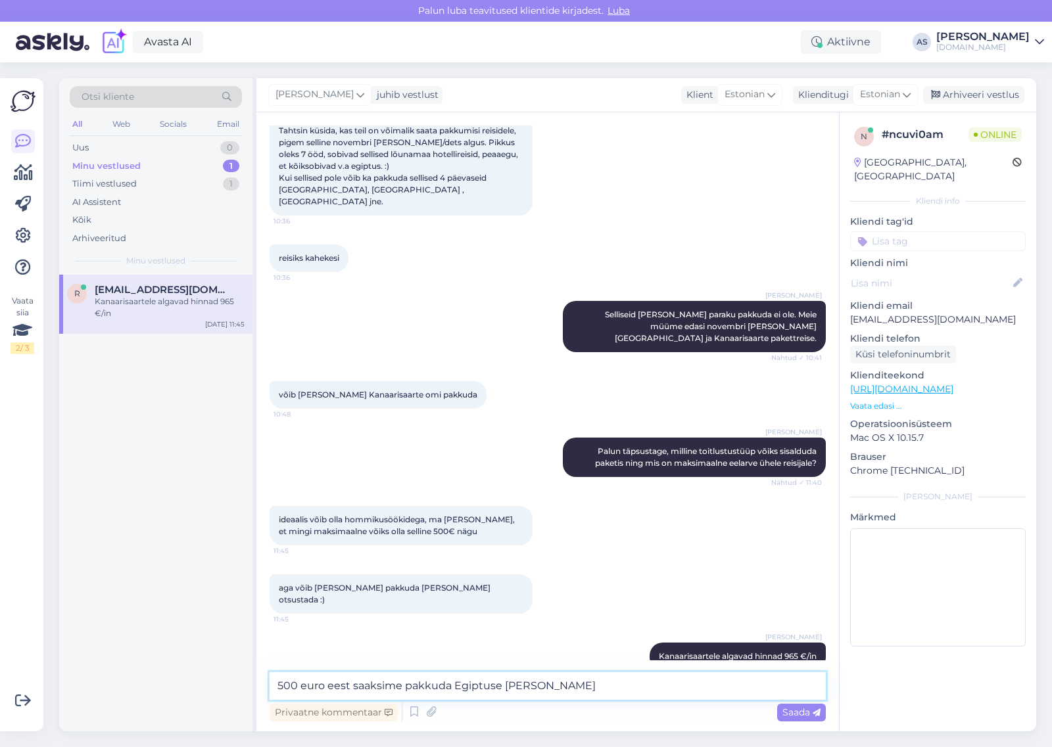
type textarea "500 euro eest saaksime pakkuda Egiptuse reise"
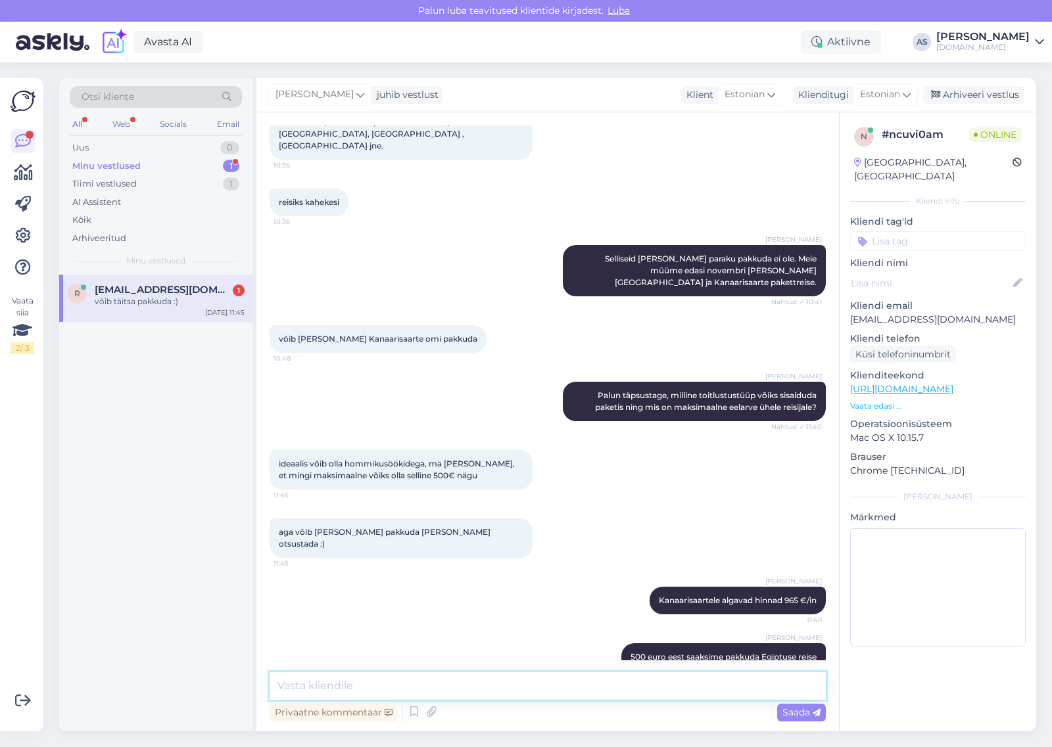
scroll to position [326, 0]
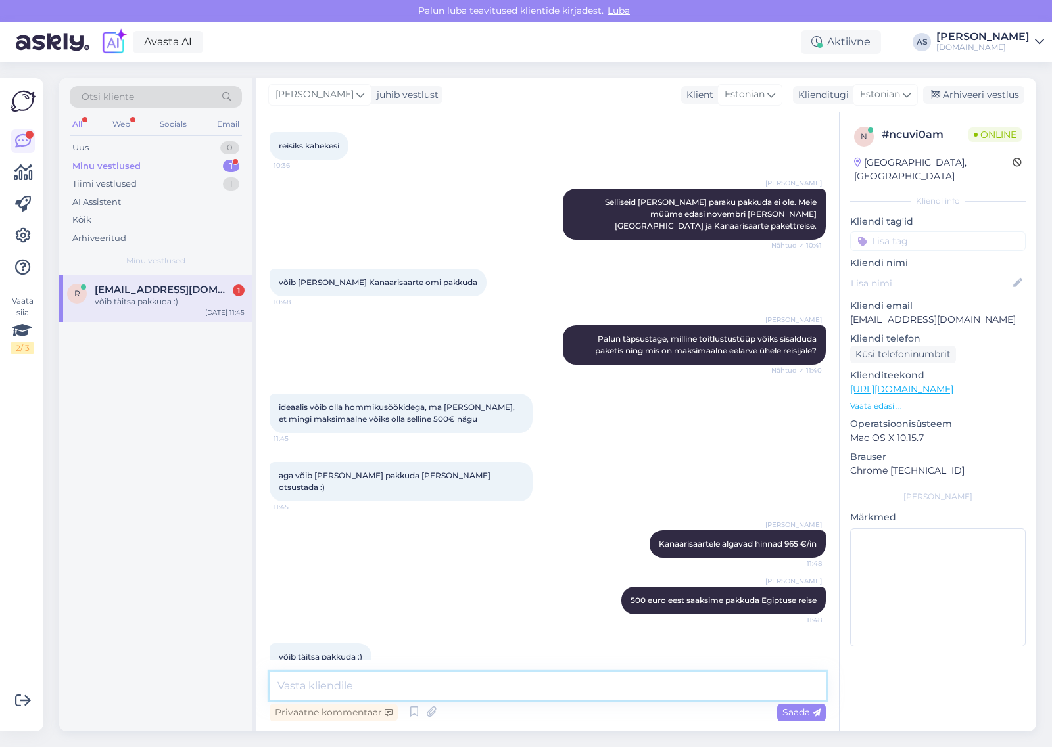
click at [685, 693] on textarea at bounding box center [547, 686] width 556 height 28
type textarea "Hästi! Saadame Teile pakkumise meilile :)"
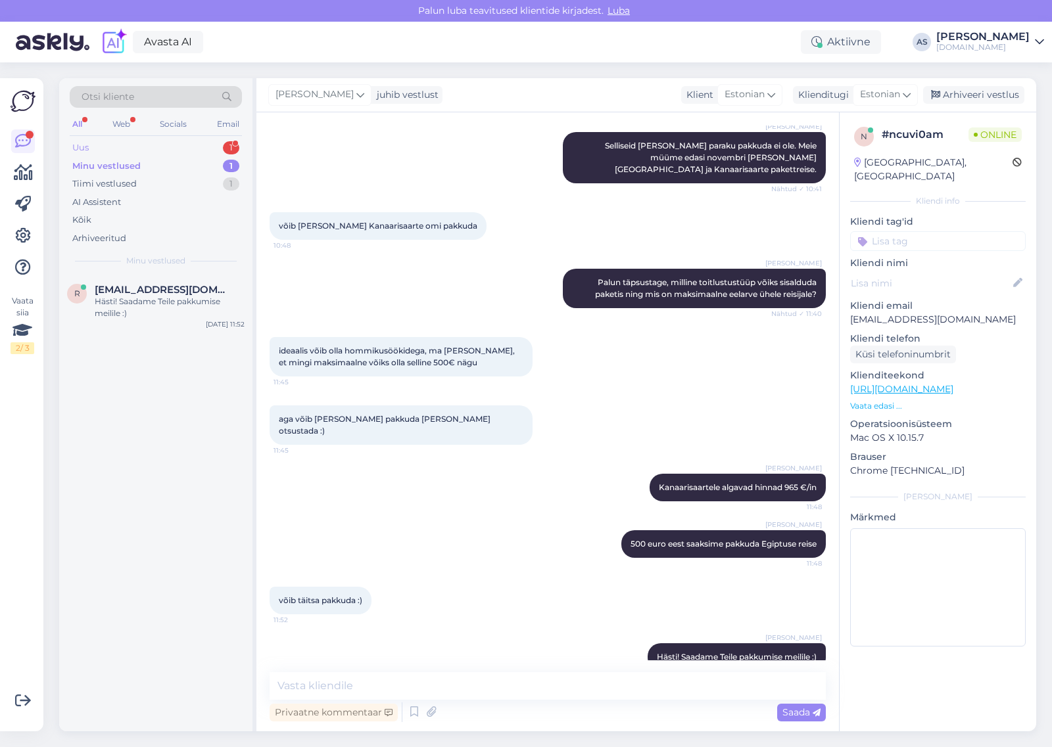
click at [198, 145] on div "Uus 1" at bounding box center [156, 148] width 172 height 18
click at [153, 300] on div "aga mul 2425" at bounding box center [170, 302] width 150 height 12
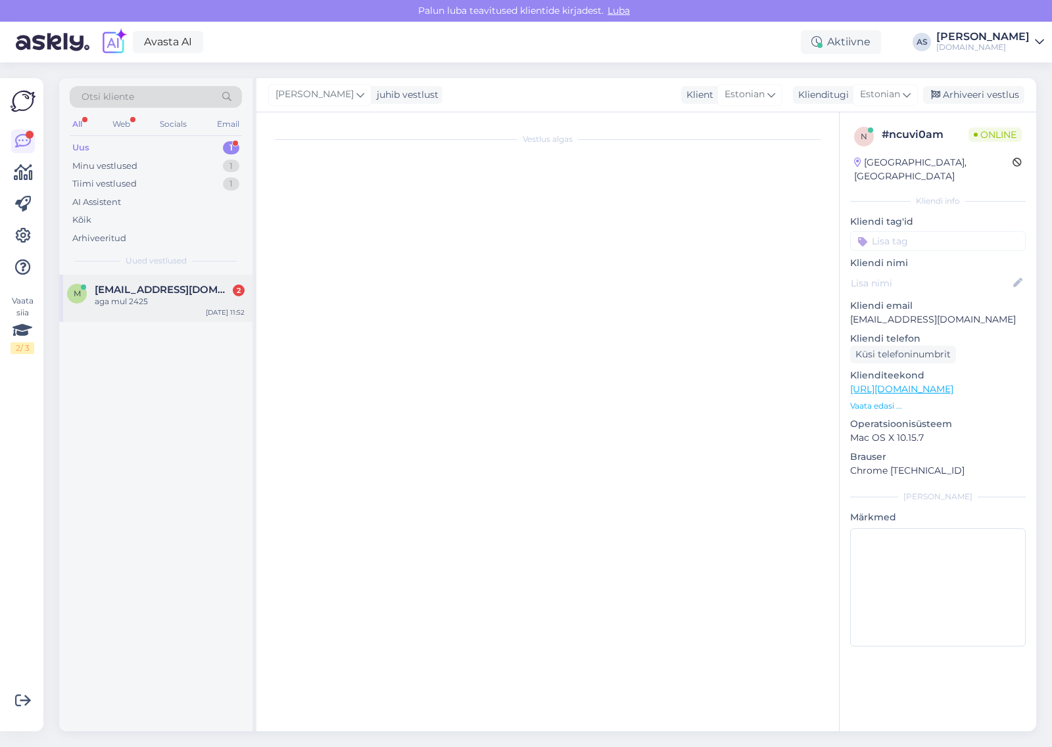
scroll to position [6198, 0]
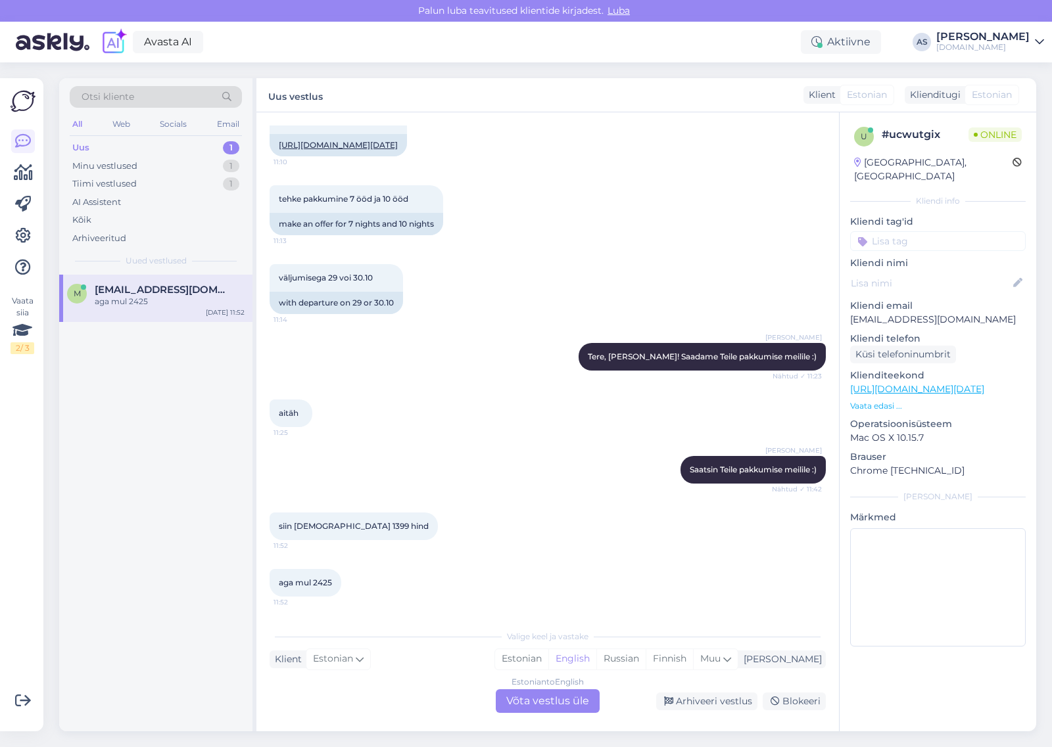
click at [529, 705] on div "Estonian to English Võta vestlus üle" at bounding box center [548, 701] width 104 height 24
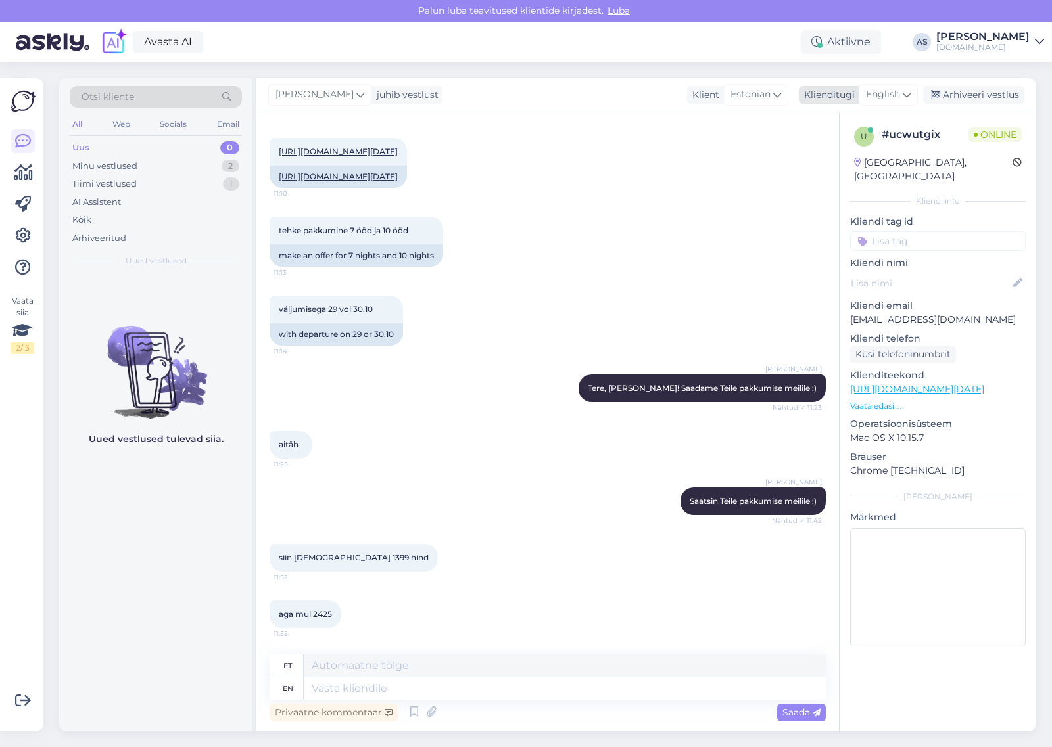
click at [879, 103] on div "English" at bounding box center [887, 94] width 59 height 21
click at [862, 156] on link "Estonian" at bounding box center [858, 153] width 145 height 21
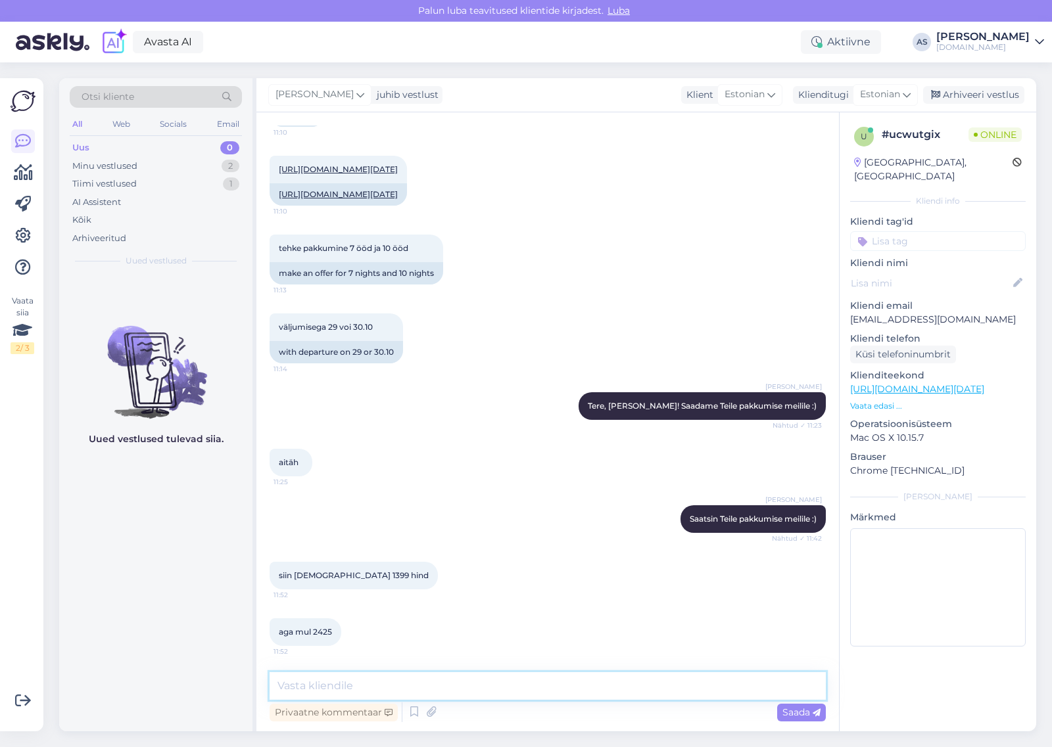
click at [376, 682] on textarea at bounding box center [547, 686] width 556 height 28
drag, startPoint x: 612, startPoint y: 691, endPoint x: 647, endPoint y: 694, distance: 35.6
click at [647, 694] on textarea "Üksi reisides on hind kallim kuna hinnale lisandub ühekohalise majutuse lisatasu" at bounding box center [547, 686] width 556 height 28
click at [681, 687] on textarea "Üksi reisides on hind kallim kuna hinnale lisandub ühekohalise majutuse lisatasu" at bounding box center [547, 686] width 556 height 28
click at [713, 687] on textarea "Üksi reisides on hind kallim kuna hinnale lisandub ühekohalise majutuse lisatasu" at bounding box center [547, 686] width 556 height 28
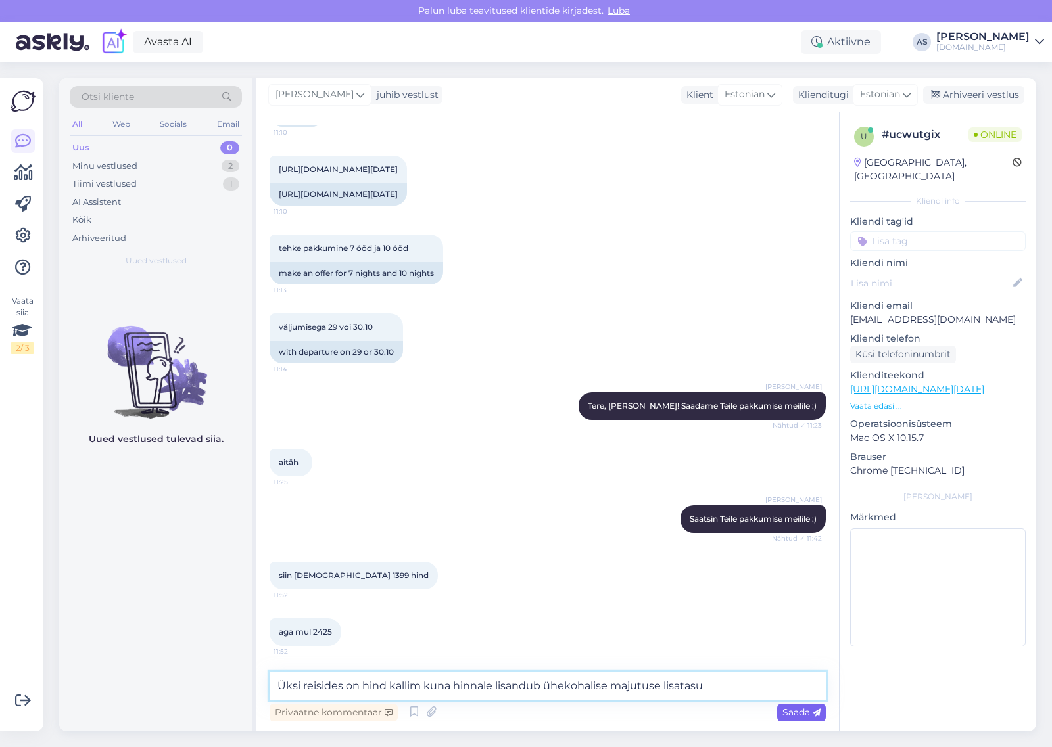
type textarea "Üksi reisides on hind kallim kuna hinnale lisandub ühekohalise majutuse lisatasu"
click at [792, 711] on span "Saada" at bounding box center [801, 712] width 38 height 12
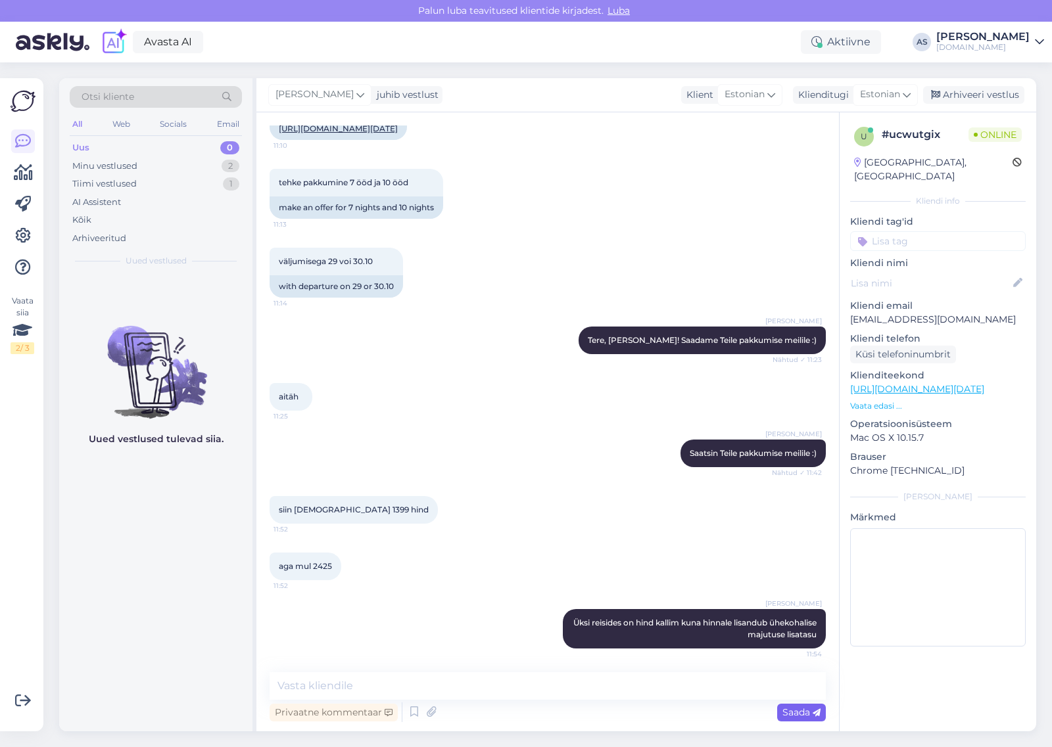
scroll to position [6218, 0]
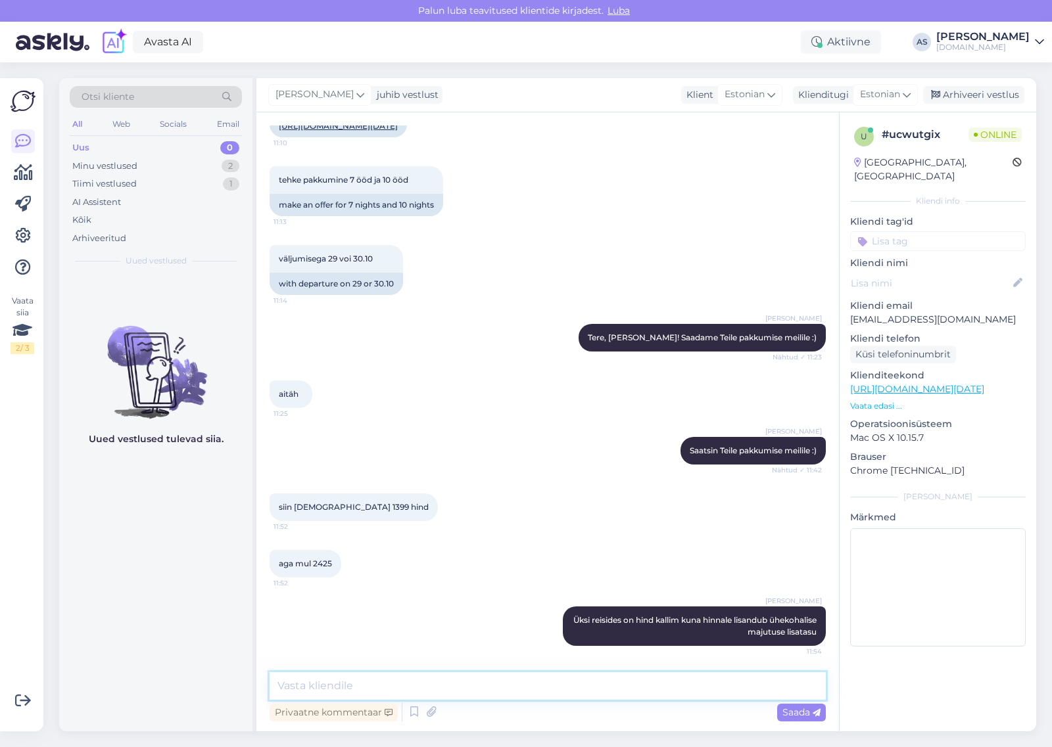
click at [664, 680] on textarea at bounding box center [547, 686] width 556 height 28
type textarea "Kui reisite kahekesi, siis kehitvad hinnad kodulehel välja toodule"
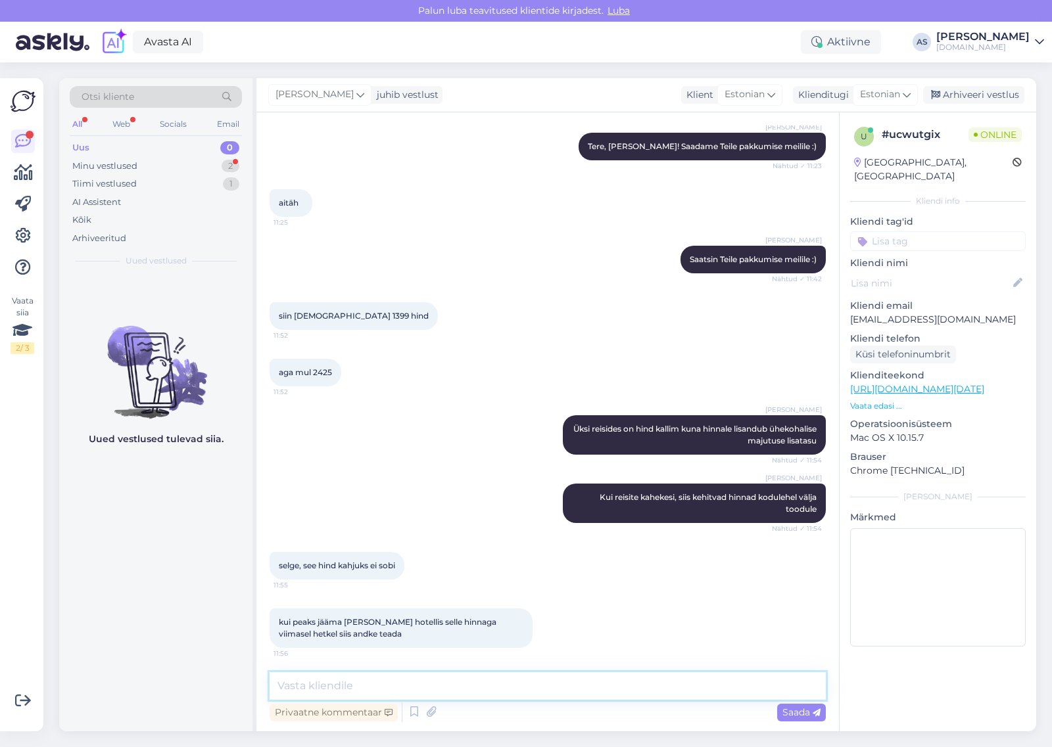
scroll to position [6411, 0]
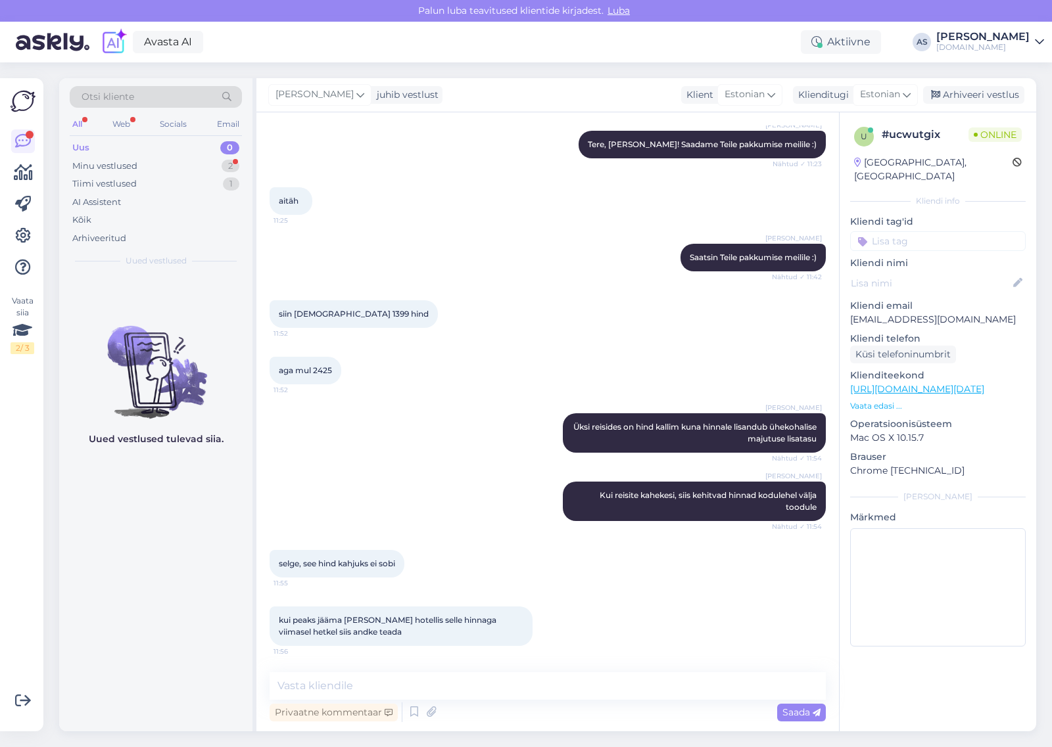
click at [544, 705] on div "Privaatne kommentaar Saada" at bounding box center [547, 712] width 556 height 25
click at [544, 694] on textarea at bounding box center [547, 686] width 556 height 28
click at [403, 685] on textarea at bounding box center [547, 686] width 556 height 28
drag, startPoint x: 453, startPoint y: 664, endPoint x: 446, endPoint y: 676, distance: 13.7
click at [451, 666] on div "Vestlus algas [DATE] tere 13:25 hello mis on selle reisi KÕIK HINNAS pakett 13:…" at bounding box center [547, 421] width 582 height 619
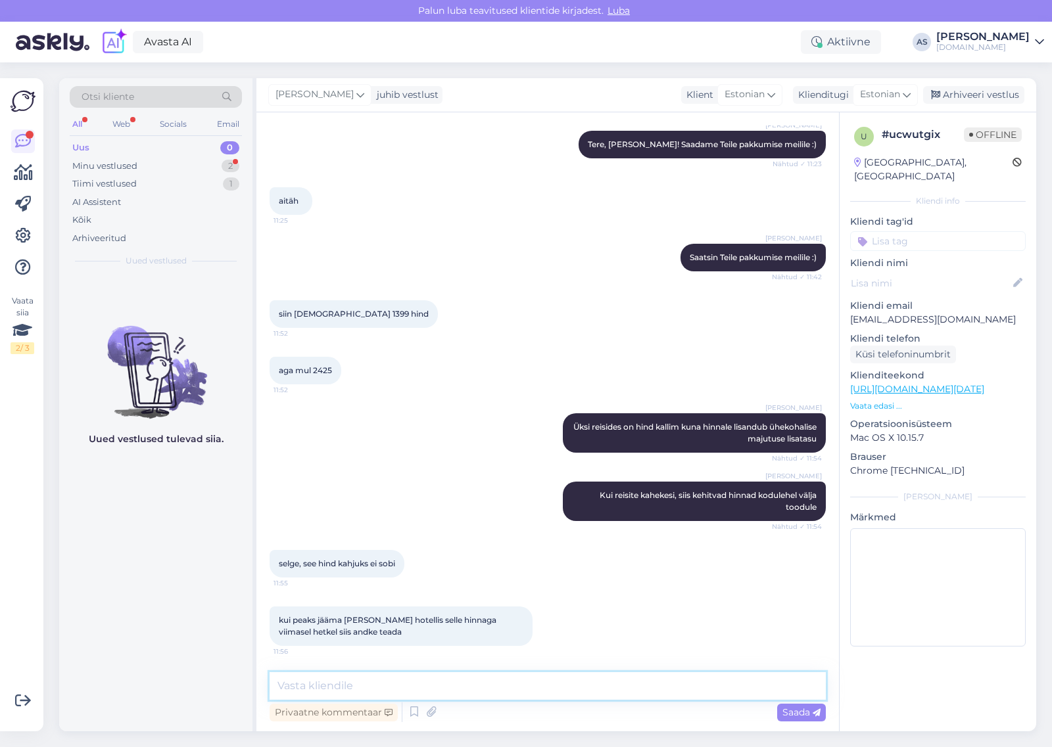
click at [444, 680] on textarea at bounding box center [547, 686] width 556 height 28
click at [582, 685] on textarea at bounding box center [547, 686] width 556 height 28
click at [143, 161] on div "Minu vestlused 2" at bounding box center [156, 166] width 172 height 18
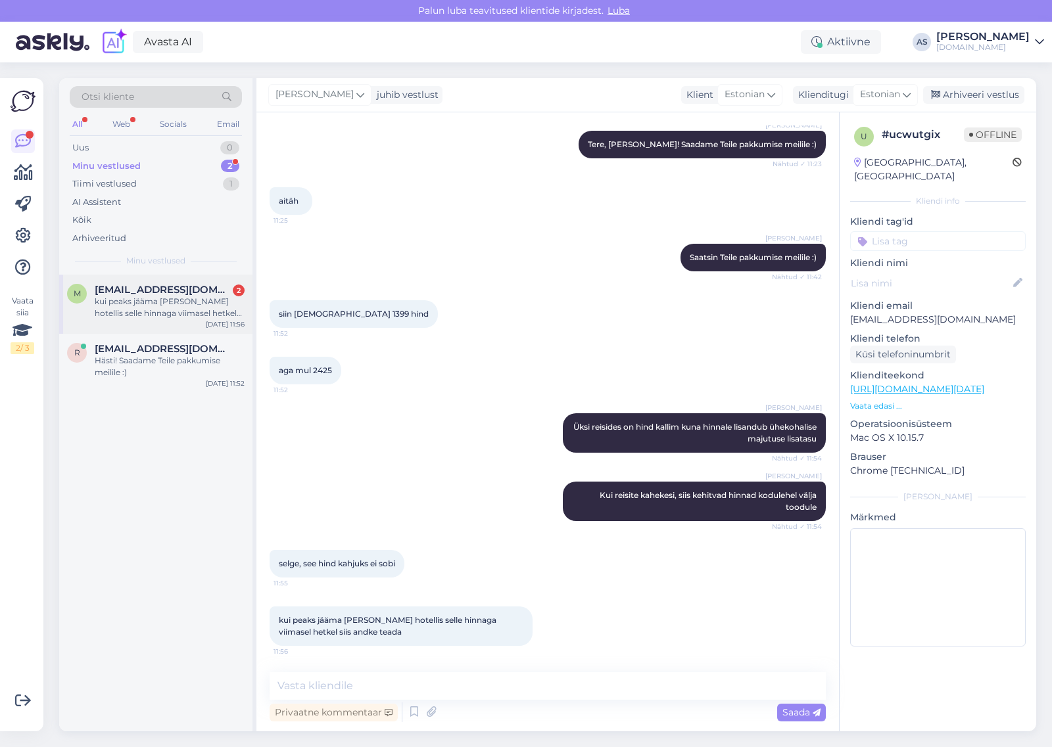
click at [200, 294] on span "[EMAIL_ADDRESS][DOMAIN_NAME]" at bounding box center [163, 290] width 137 height 12
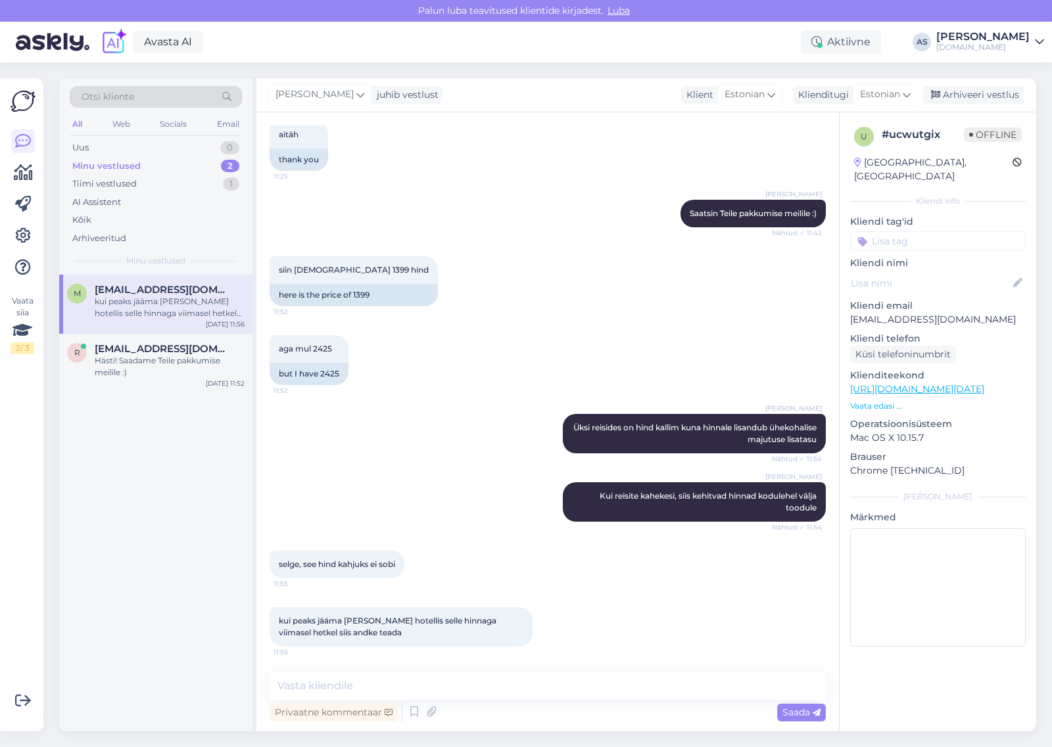
scroll to position [6477, 0]
click at [368, 685] on textarea at bounding box center [547, 686] width 556 height 28
click at [467, 678] on textarea at bounding box center [547, 686] width 556 height 28
click at [467, 681] on textarea at bounding box center [547, 686] width 556 height 28
click at [567, 688] on textarea at bounding box center [547, 686] width 556 height 28
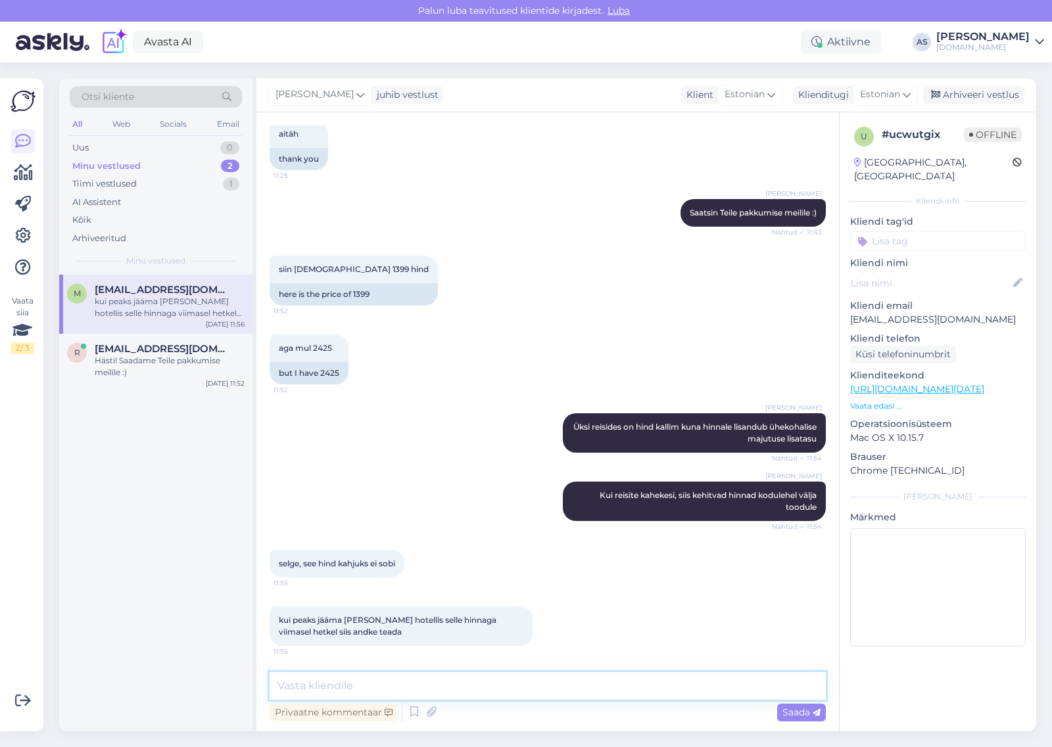
click at [649, 690] on textarea at bounding box center [547, 686] width 556 height 28
click at [970, 99] on div "Arhiveeri vestlus" at bounding box center [973, 95] width 101 height 18
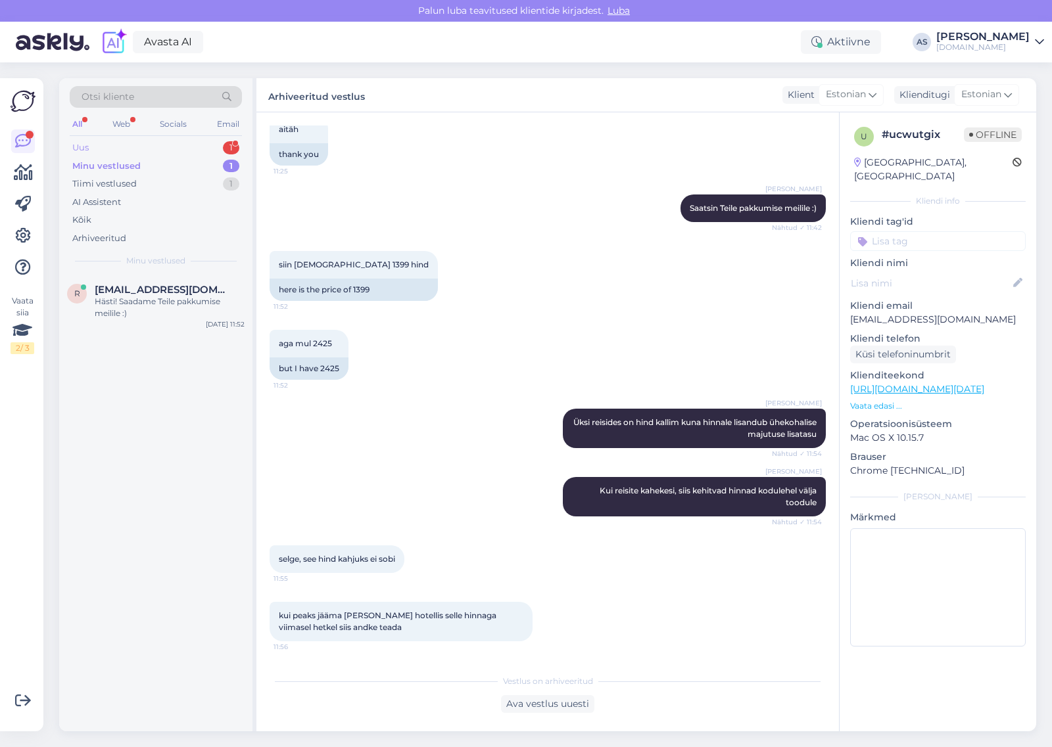
click at [241, 143] on div "Uus 1" at bounding box center [156, 148] width 172 height 18
click at [196, 297] on div "Olgu ootan" at bounding box center [170, 302] width 150 height 12
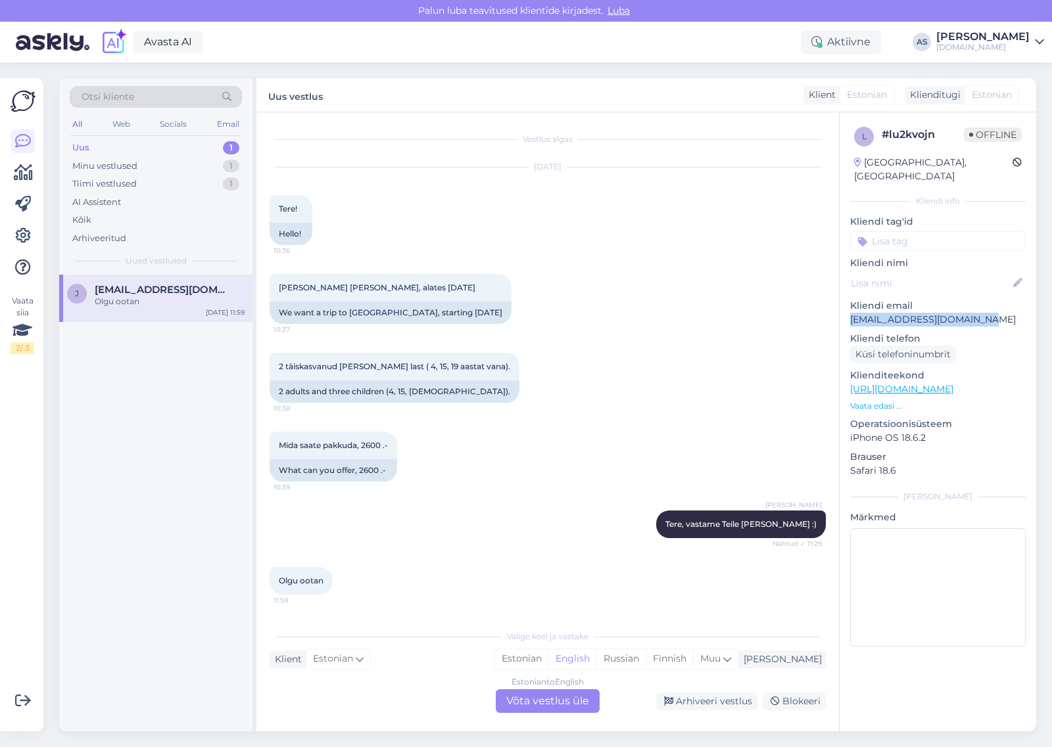
drag, startPoint x: 848, startPoint y: 304, endPoint x: 987, endPoint y: 310, distance: 139.5
click at [987, 310] on div "l # lu2kvojn Offline [GEOGRAPHIC_DATA], [GEOGRAPHIC_DATA] Kliendi info Kliendi …" at bounding box center [937, 389] width 197 height 554
copy p "[EMAIL_ADDRESS][DOMAIN_NAME]"
click at [725, 703] on div "Arhiveeri vestlus" at bounding box center [706, 702] width 101 height 18
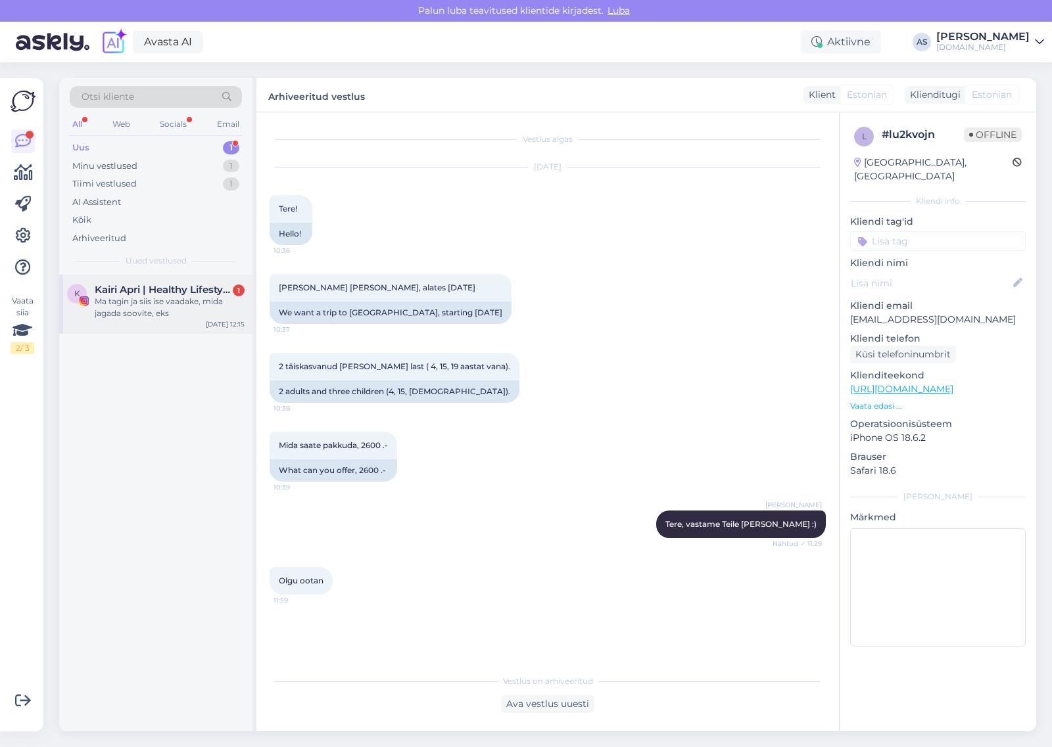
click at [202, 303] on div "Ma tagin ja siis ise vaadake, mida jagada soovite, eks" at bounding box center [170, 308] width 150 height 24
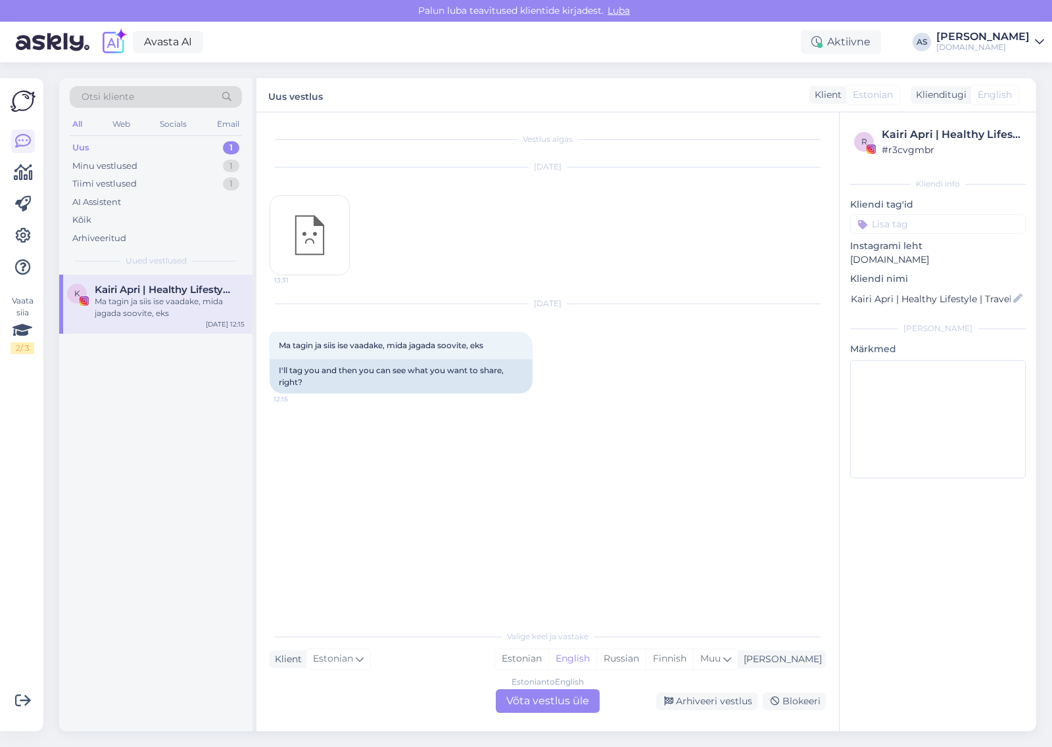
click at [313, 235] on div "13:31" at bounding box center [309, 235] width 80 height 80
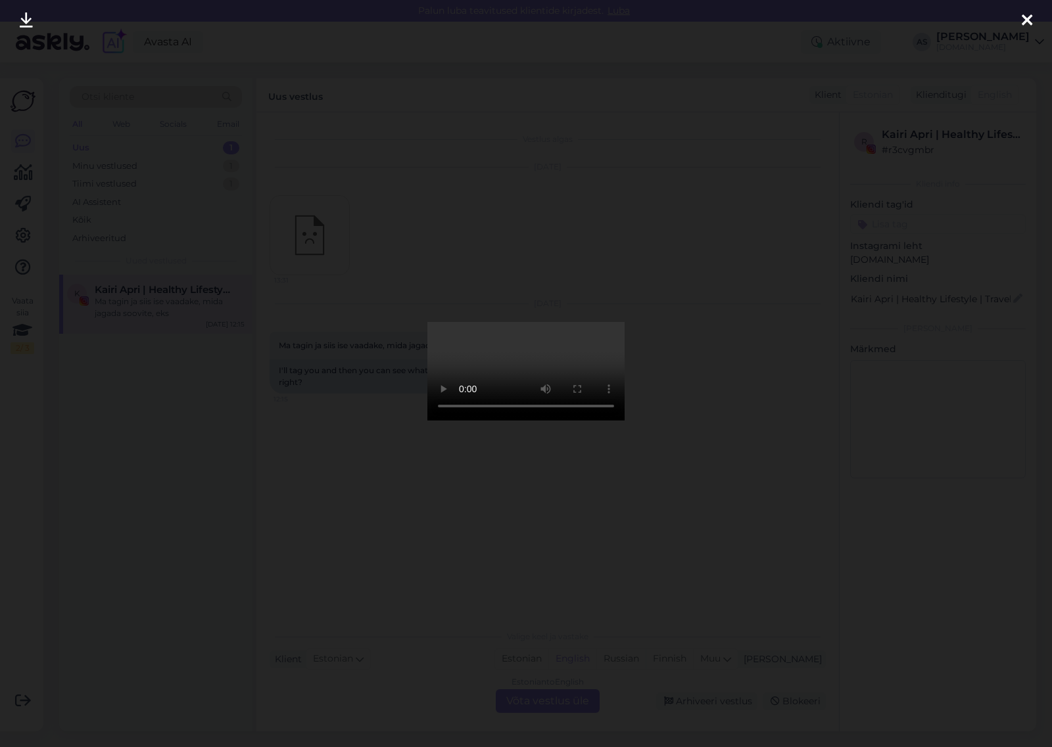
drag, startPoint x: 667, startPoint y: 401, endPoint x: 634, endPoint y: 411, distance: 34.3
click at [666, 402] on div at bounding box center [526, 373] width 1052 height 747
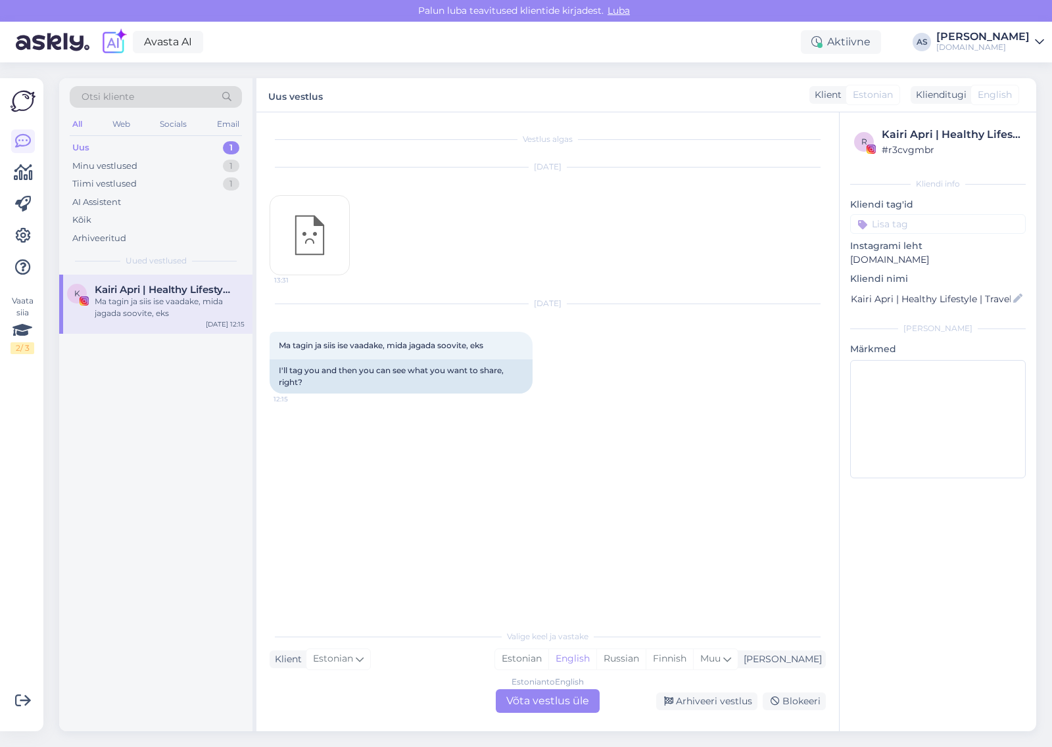
click at [332, 228] on div "13:31" at bounding box center [309, 235] width 80 height 80
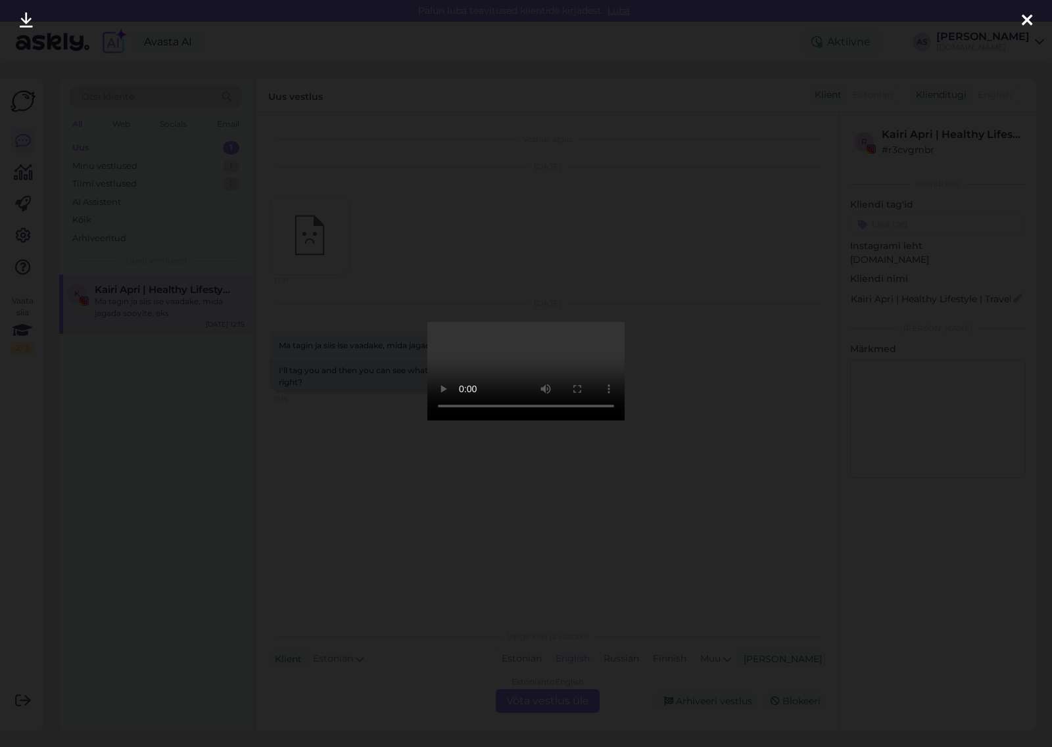
click at [430, 231] on div at bounding box center [526, 373] width 1052 height 747
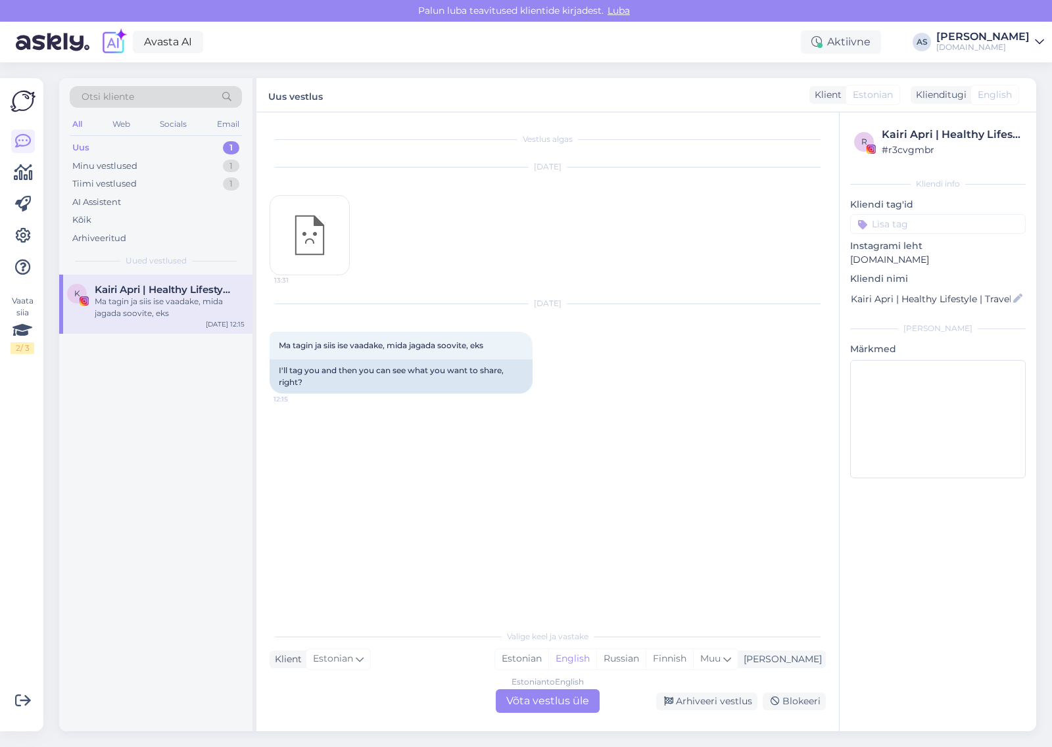
click at [572, 698] on div "Estonian to English Võta vestlus üle" at bounding box center [548, 701] width 104 height 24
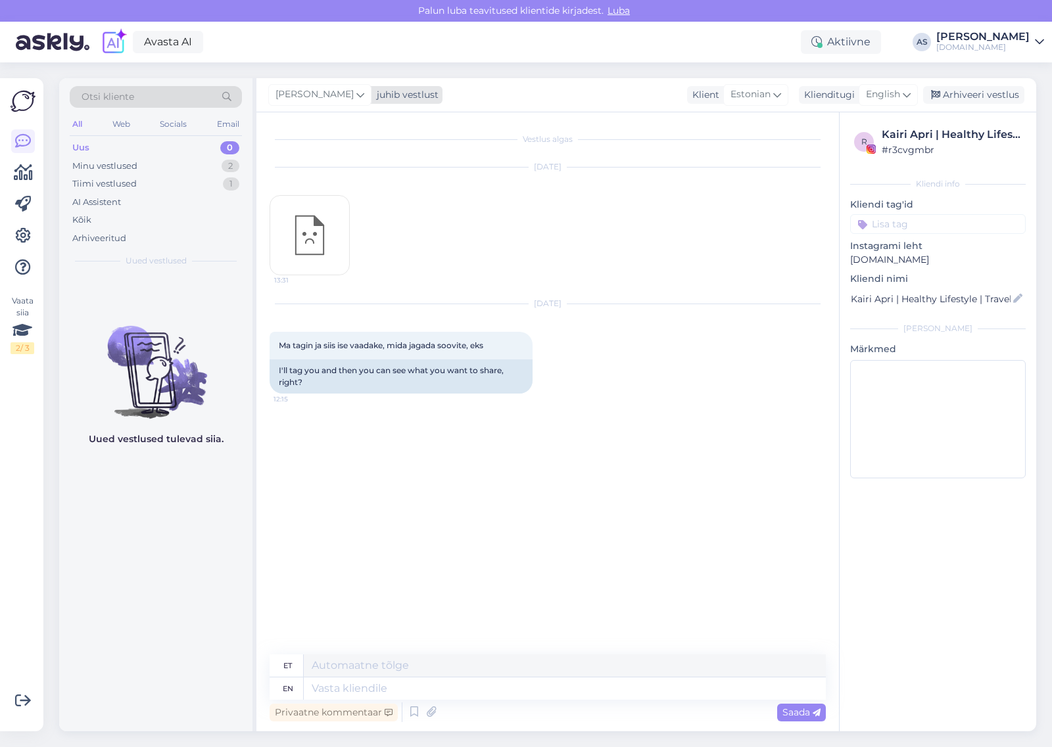
click at [400, 102] on div "[PERSON_NAME] juhib vestlust" at bounding box center [355, 95] width 174 height 18
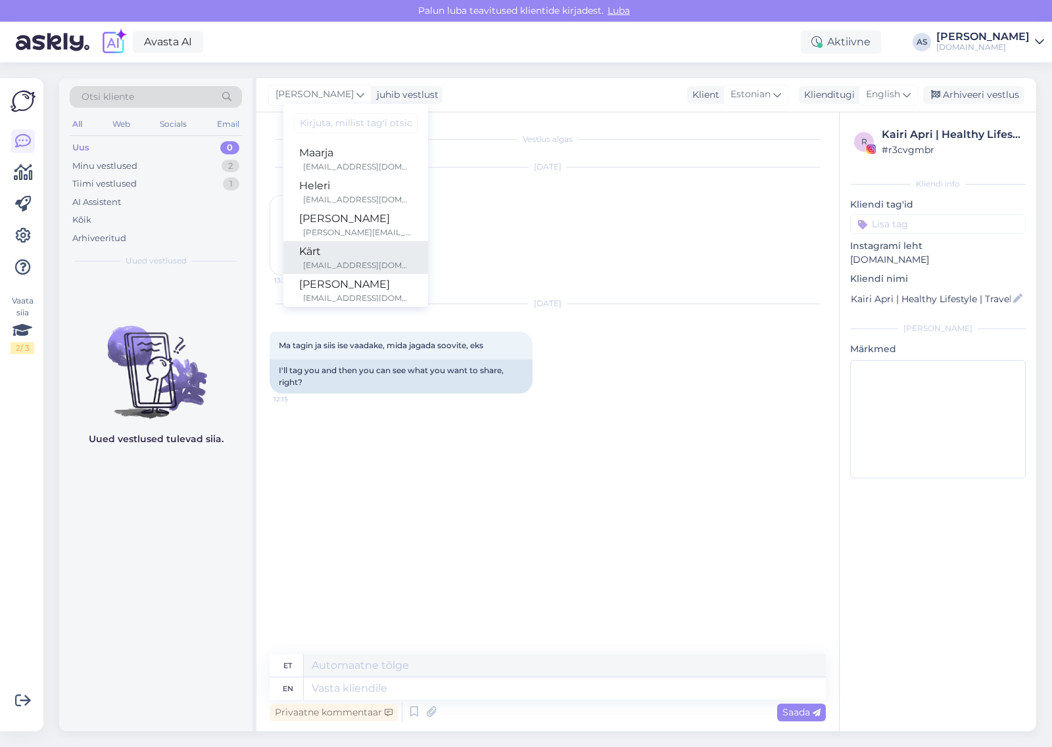
click at [363, 250] on div "Kärt" at bounding box center [355, 252] width 113 height 16
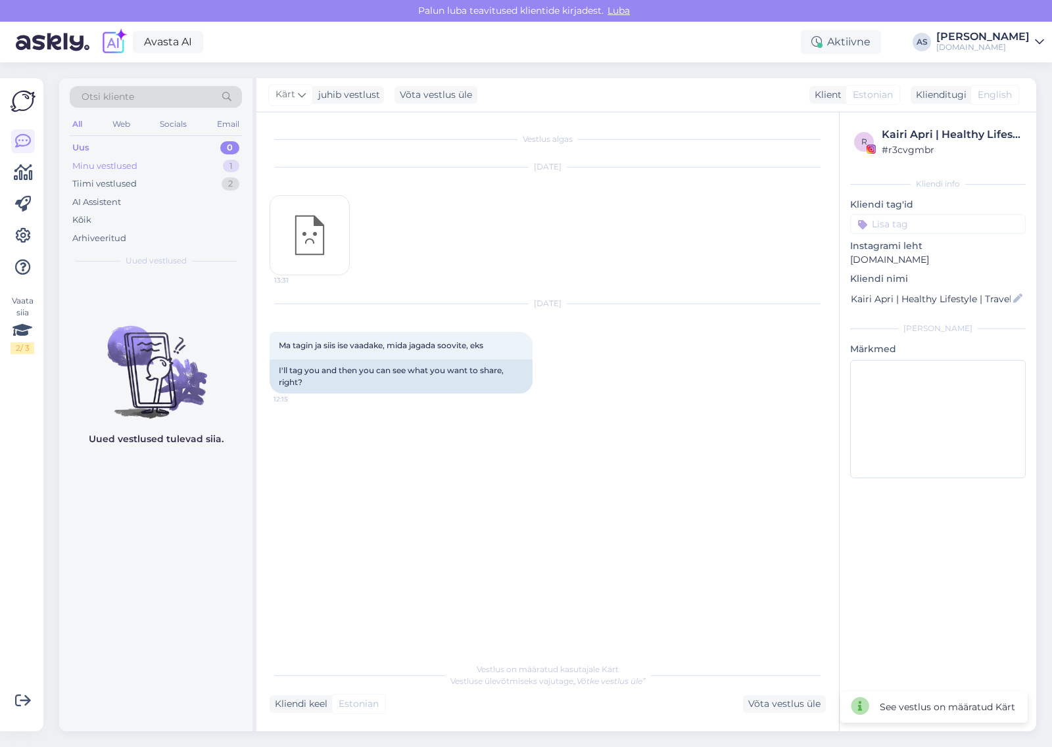
click at [218, 172] on div "Minu vestlused 1" at bounding box center [156, 166] width 172 height 18
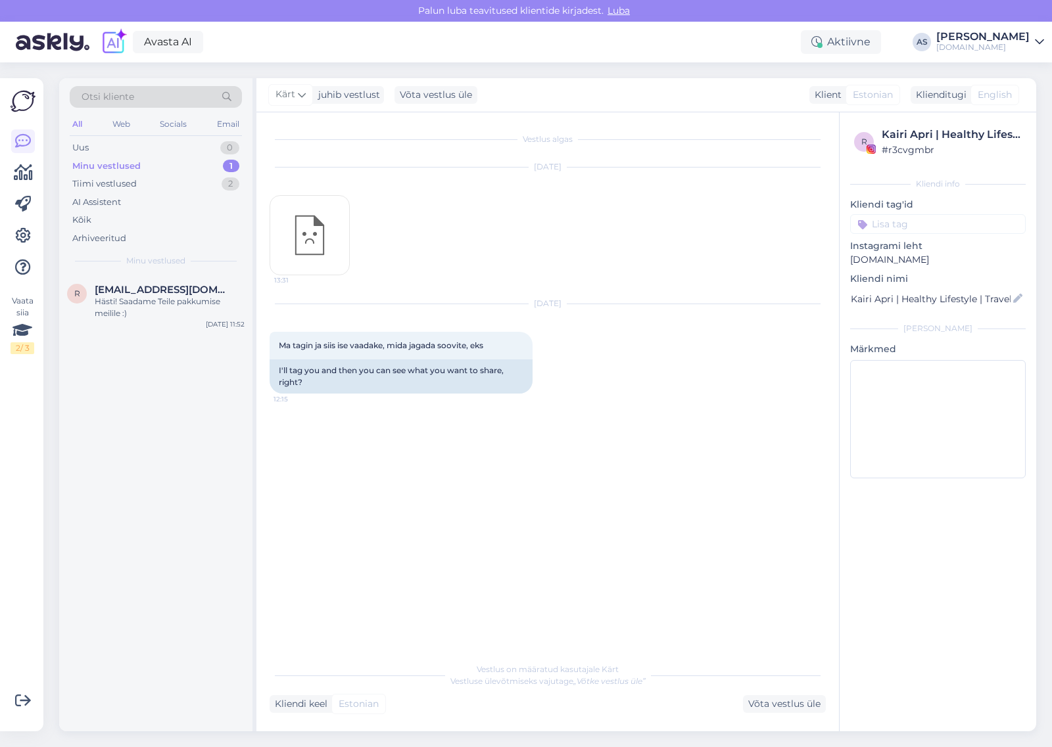
click at [173, 161] on div "Minu vestlused 1" at bounding box center [156, 166] width 172 height 18
click at [158, 289] on span "[EMAIL_ADDRESS][DOMAIN_NAME]" at bounding box center [163, 290] width 137 height 12
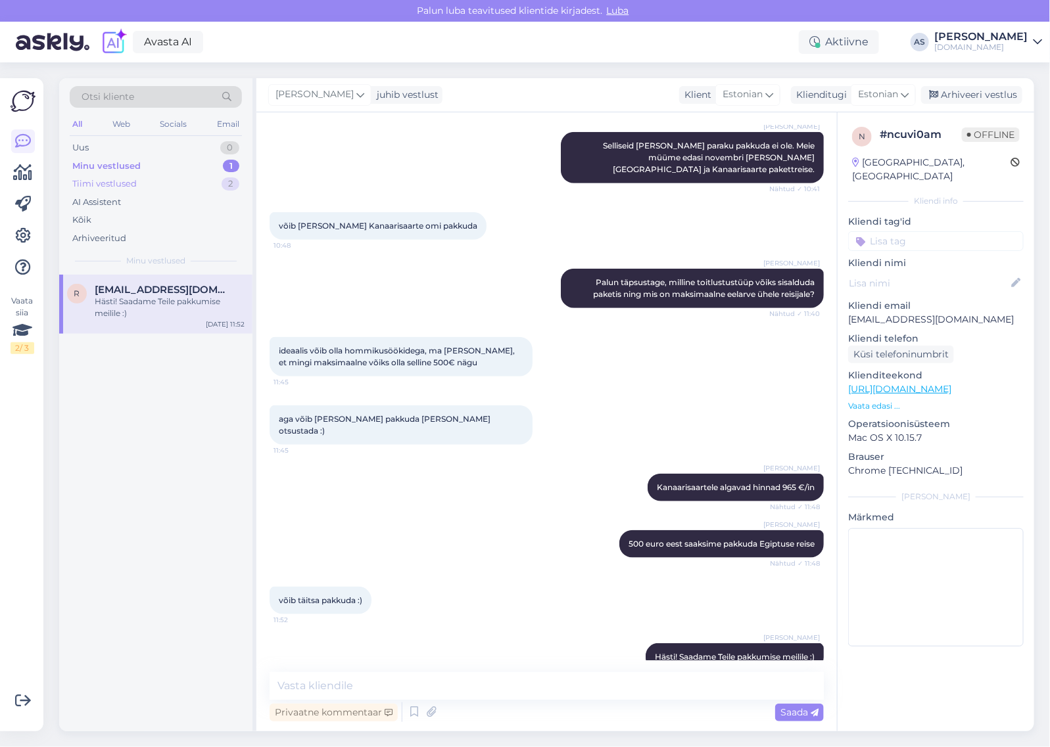
click at [206, 188] on div "Tiimi vestlused 2" at bounding box center [156, 184] width 172 height 18
